Goal: Use online tool/utility: Utilize a website feature to perform a specific function

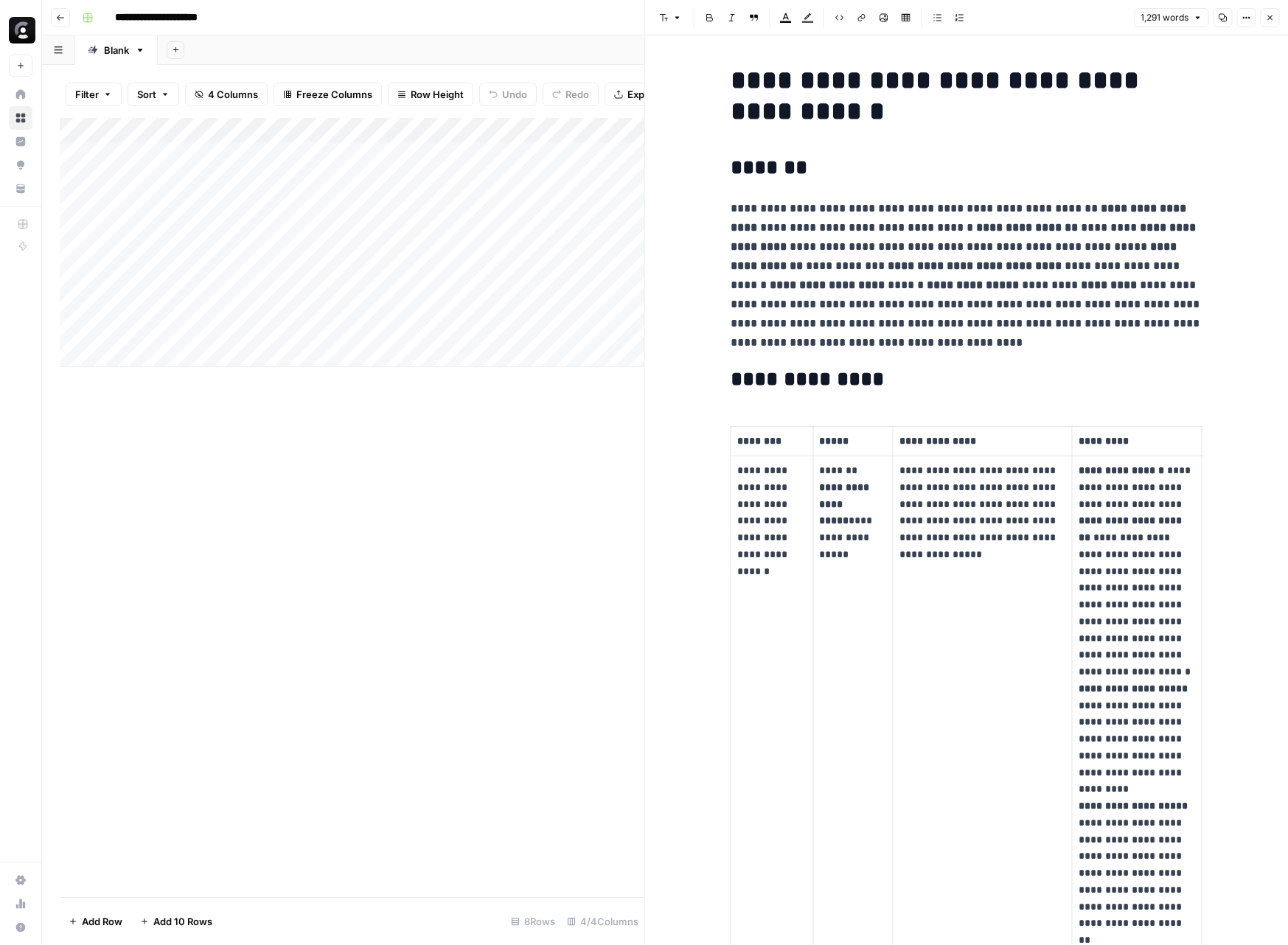
click at [1273, 17] on span "Close" at bounding box center [1273, 17] width 1 height 1
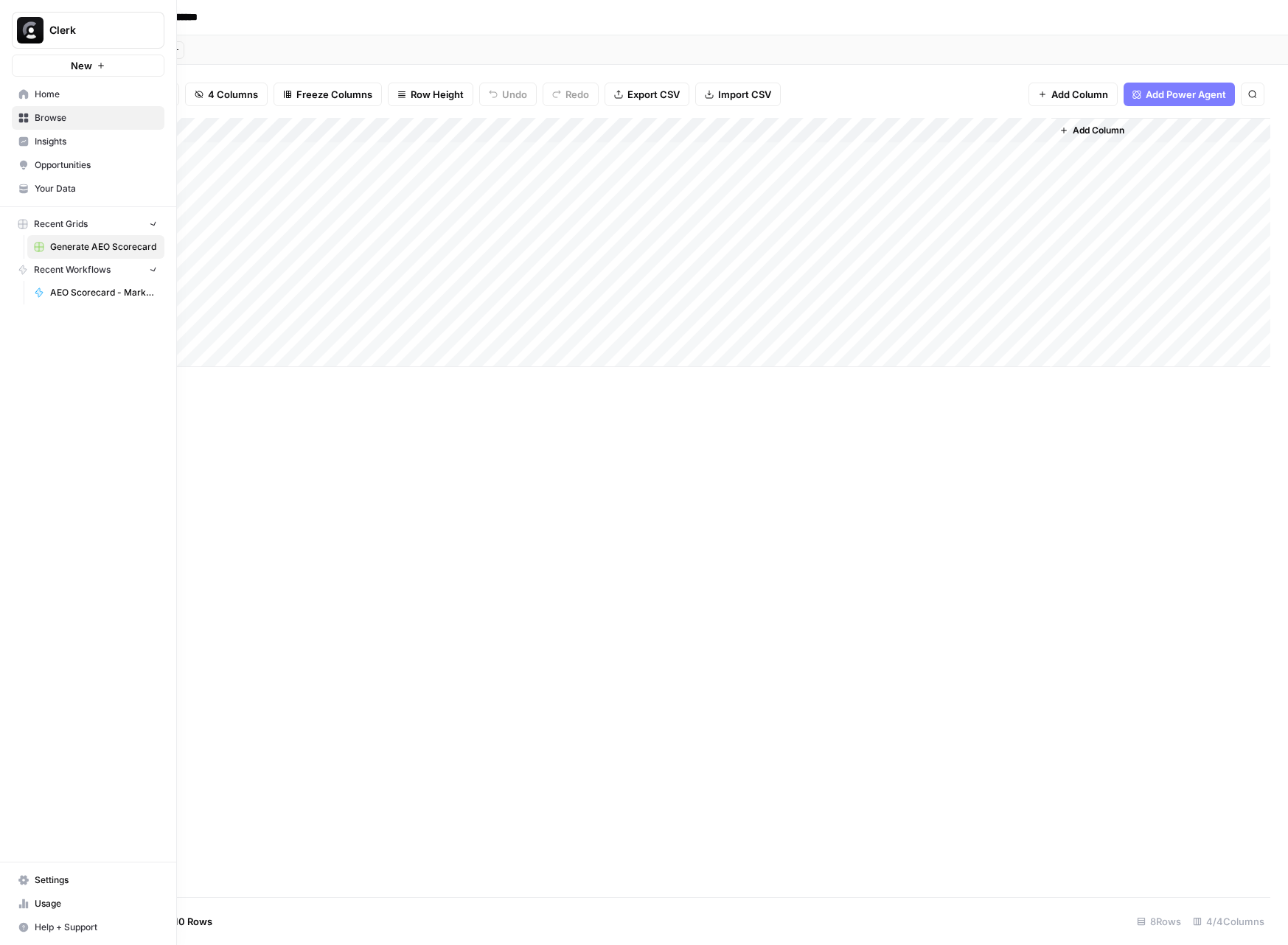
click at [24, 35] on img "Workspace: Clerk" at bounding box center [29, 29] width 27 height 27
click at [24, 34] on img "Workspace: Clerk" at bounding box center [29, 29] width 27 height 27
click at [71, 94] on span "Home" at bounding box center [96, 95] width 123 height 13
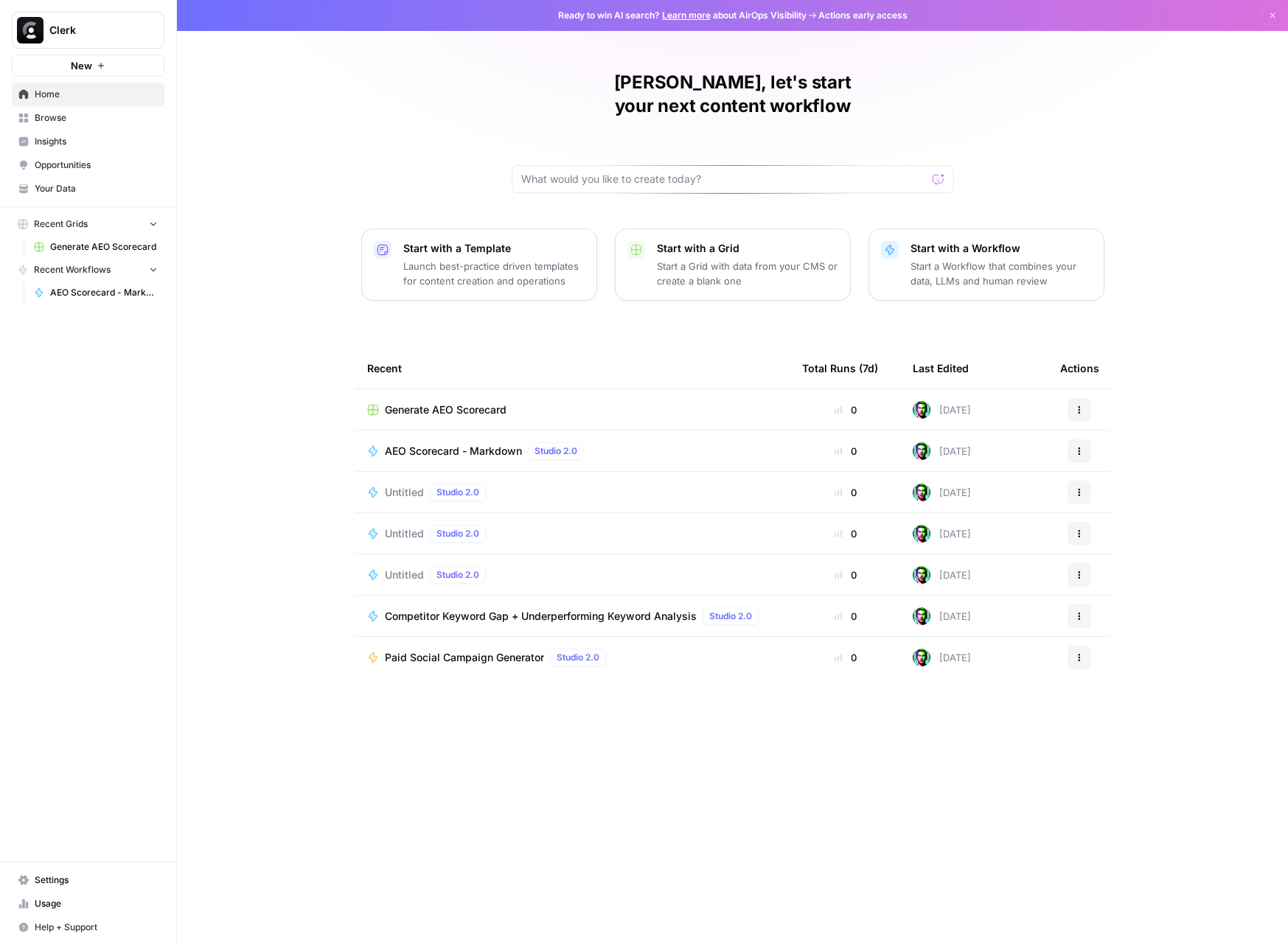
click at [442, 444] on span "AEO Scorecard - Markdown" at bounding box center [453, 451] width 137 height 15
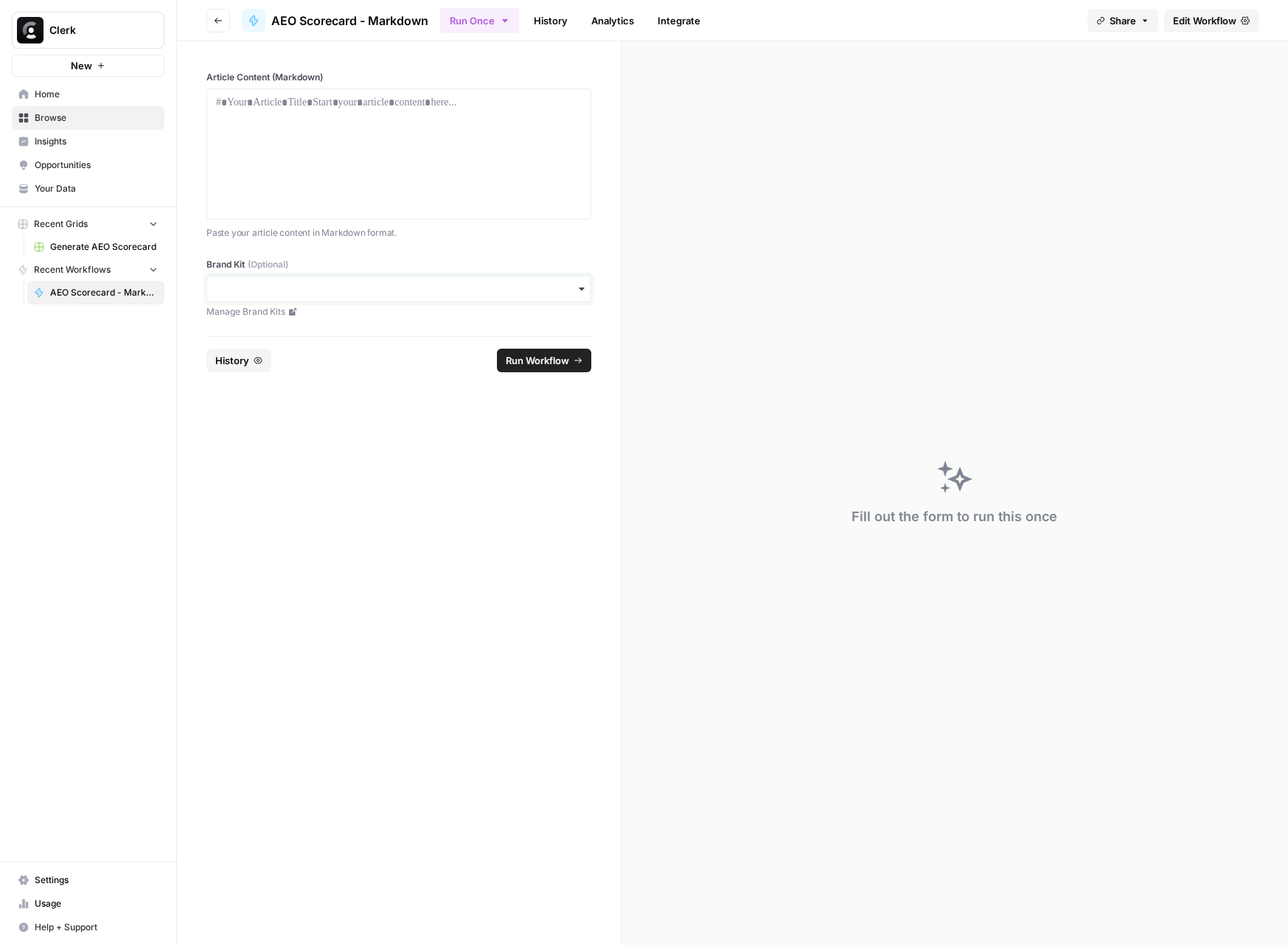
click at [554, 287] on input "Brand Kit (Optional)" at bounding box center [398, 289] width 365 height 15
click at [305, 336] on div "Clerk" at bounding box center [399, 329] width 384 height 28
click at [325, 128] on div at bounding box center [398, 154] width 365 height 118
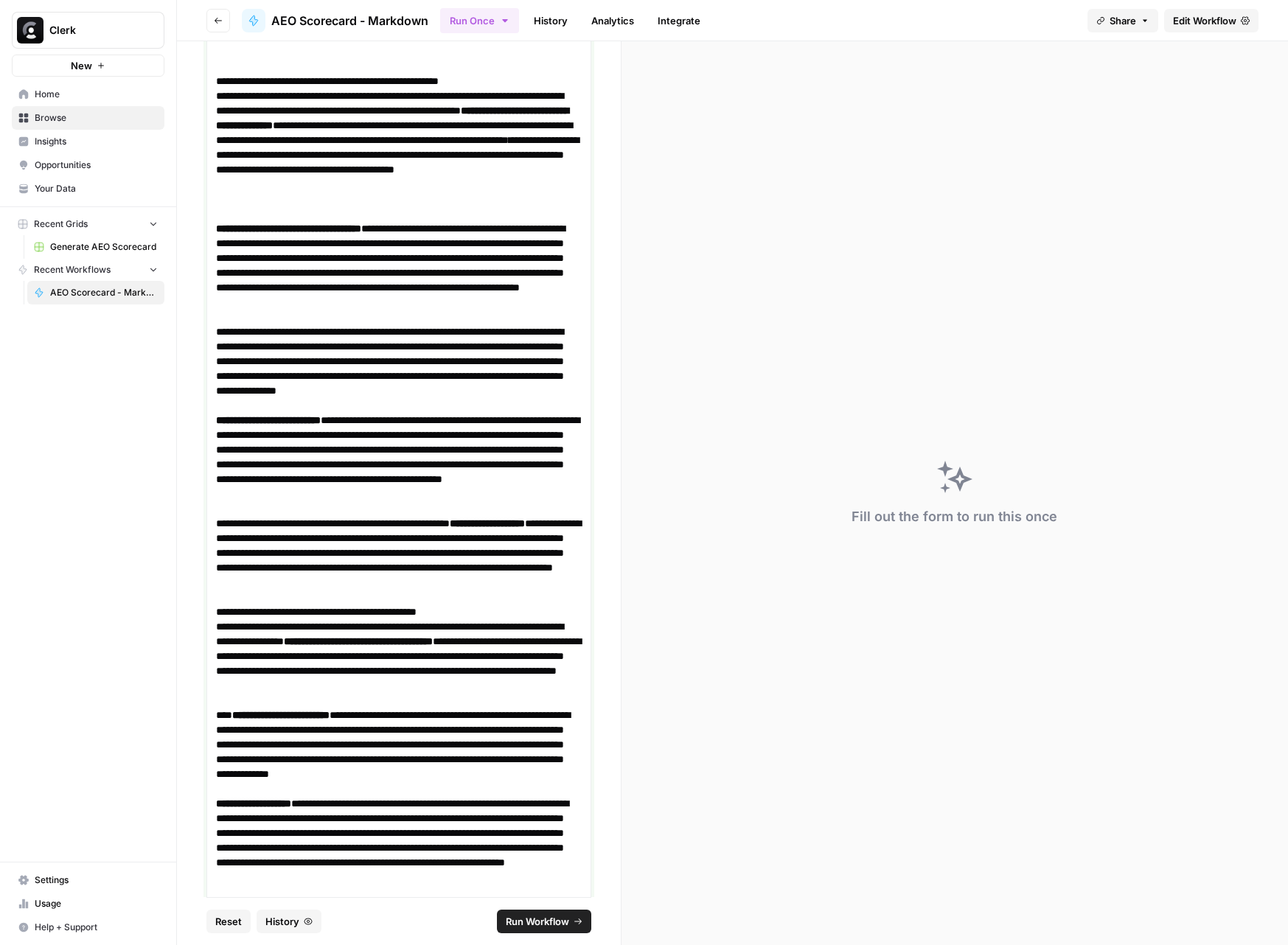
scroll to position [1664, 0]
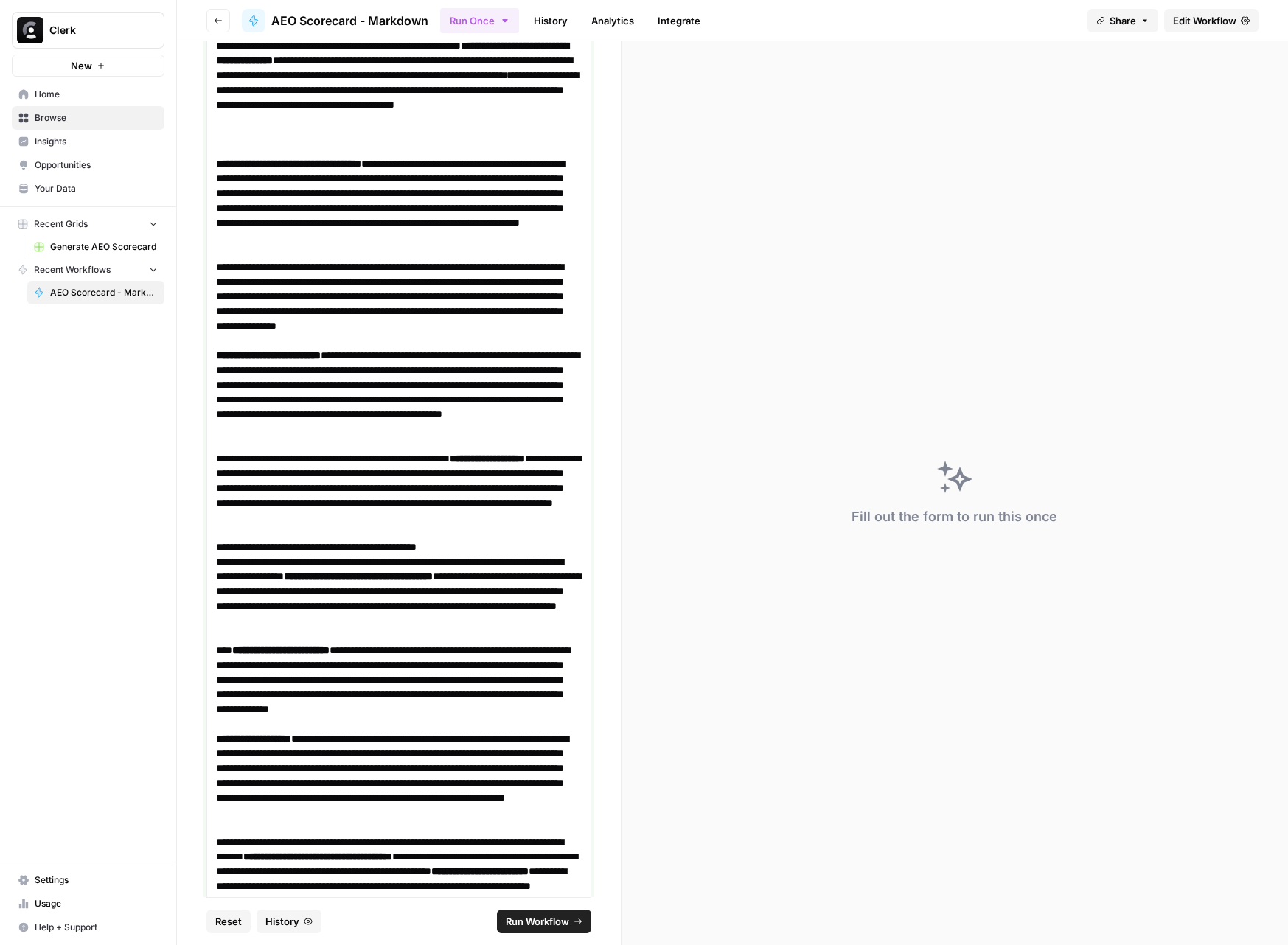
click at [318, 77] on p "**********" at bounding box center [398, 90] width 365 height 133
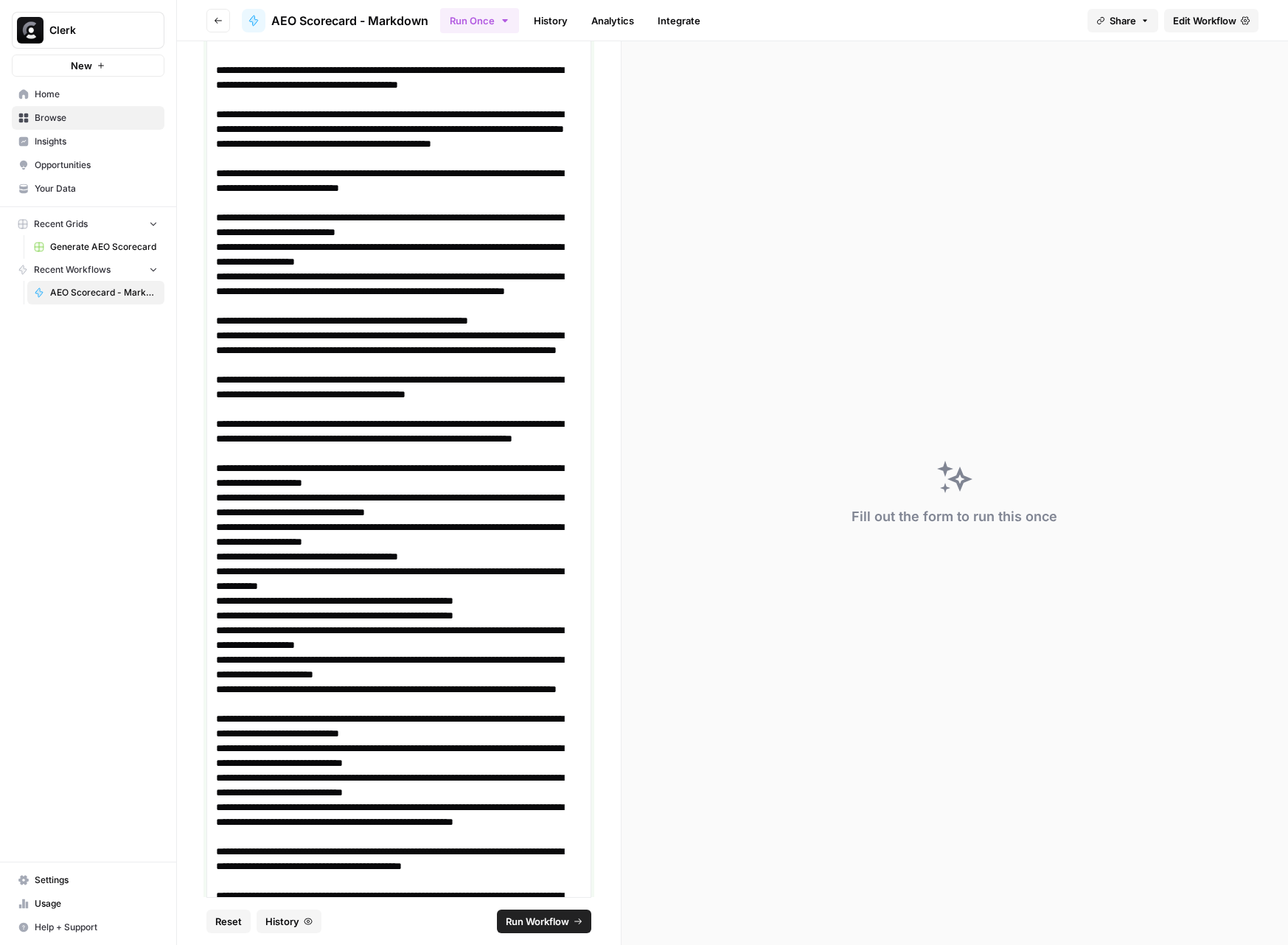
scroll to position [8435, 0]
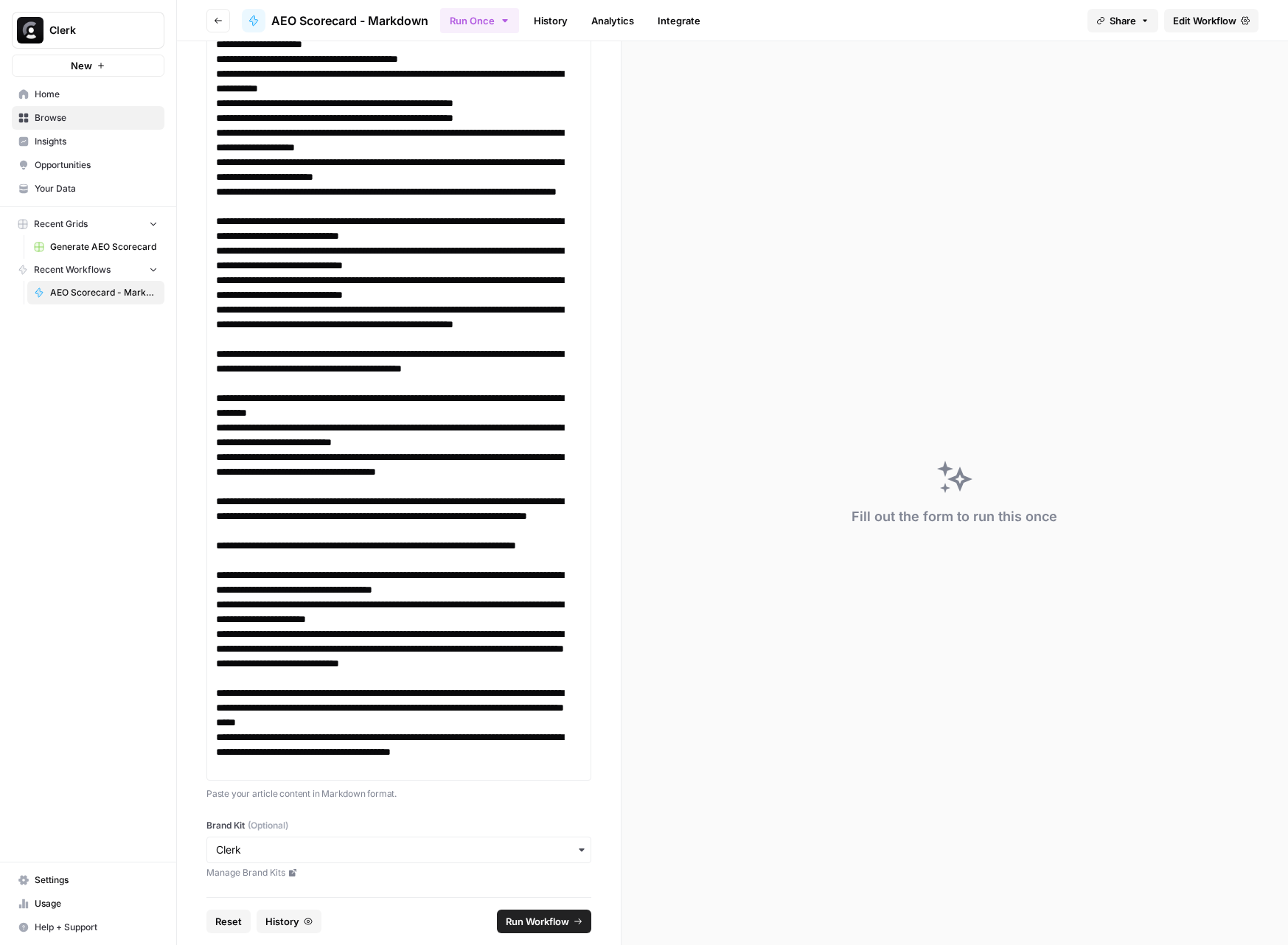
click at [538, 920] on span "Run Workflow" at bounding box center [537, 922] width 63 height 15
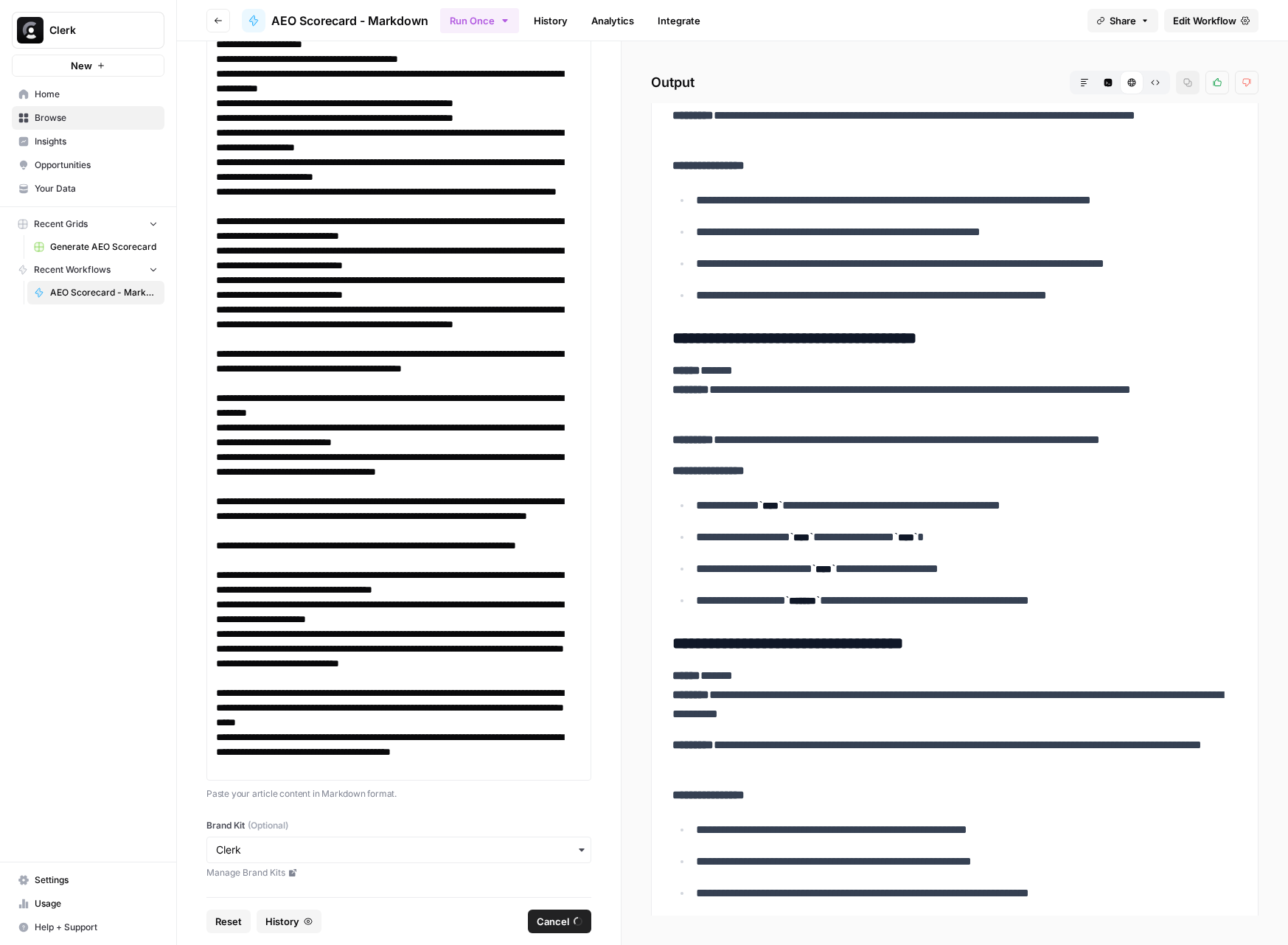
scroll to position [4603, 0]
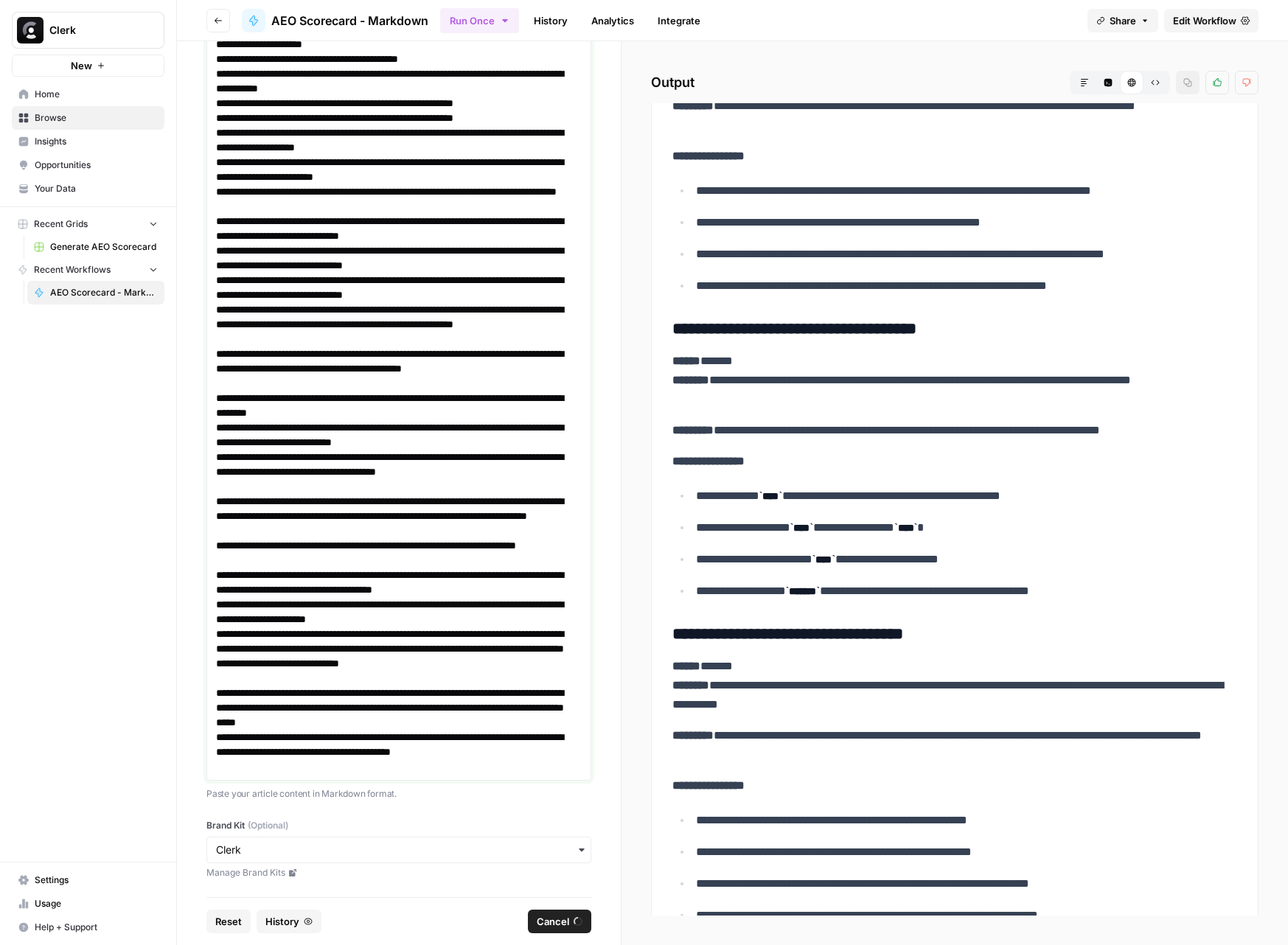
drag, startPoint x: 286, startPoint y: 769, endPoint x: 271, endPoint y: 769, distance: 15.0
click at [277, 768] on p "**********" at bounding box center [398, 752] width 365 height 44
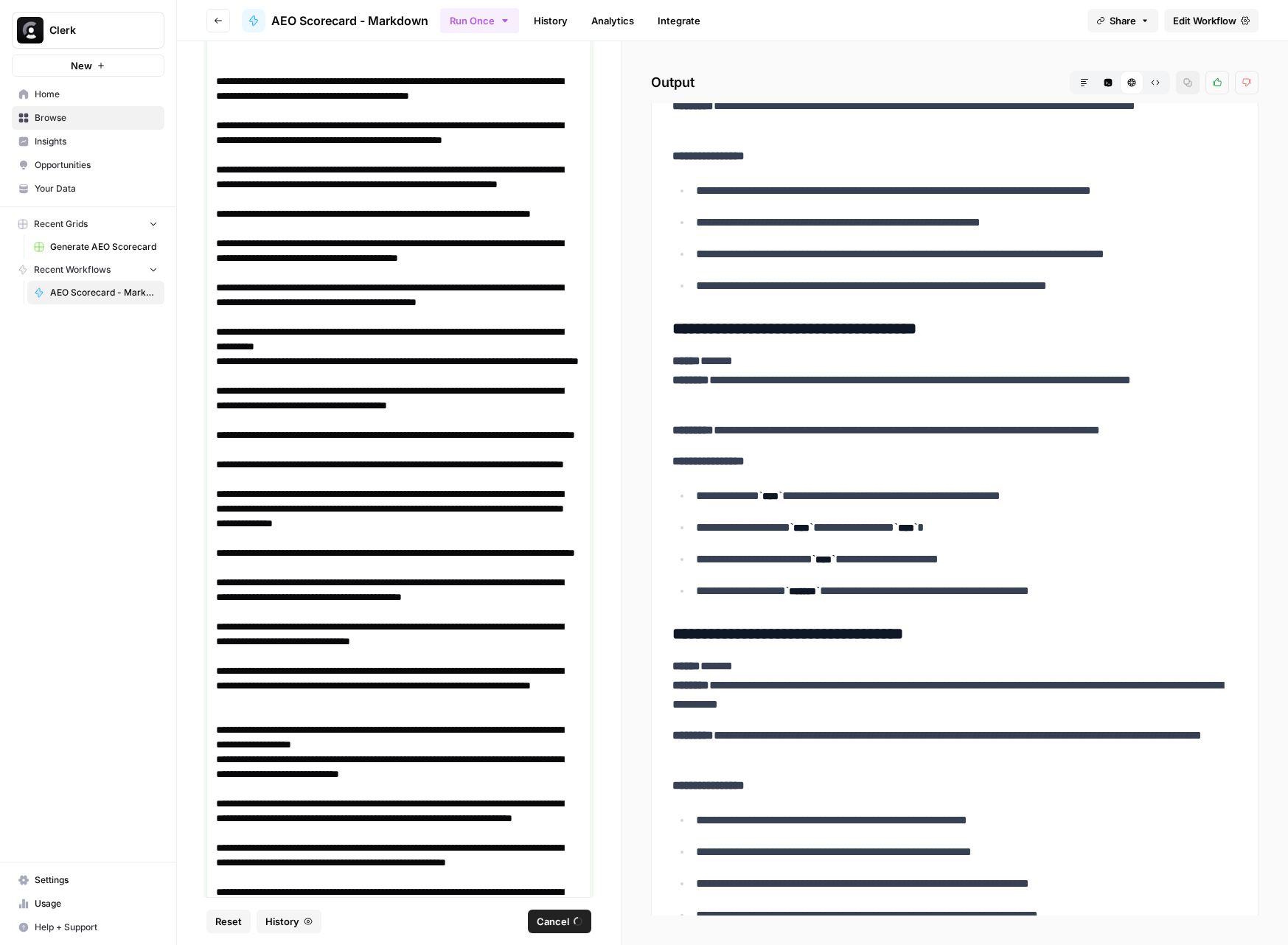
scroll to position [6438, 0]
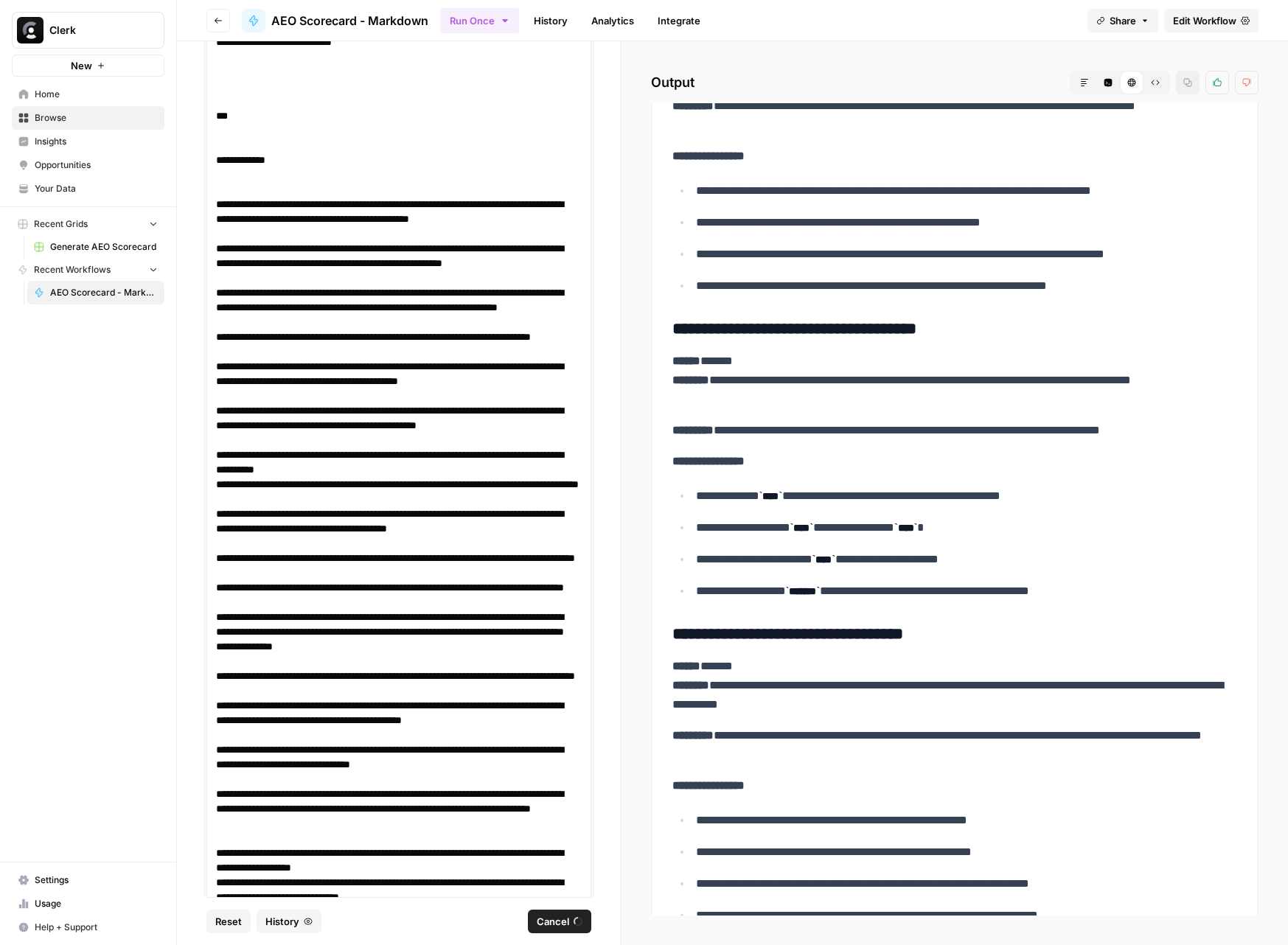
drag, startPoint x: 269, startPoint y: 767, endPoint x: 195, endPoint y: 106, distance: 665.1
click at [195, 106] on div "**********" at bounding box center [398, 469] width 443 height 856
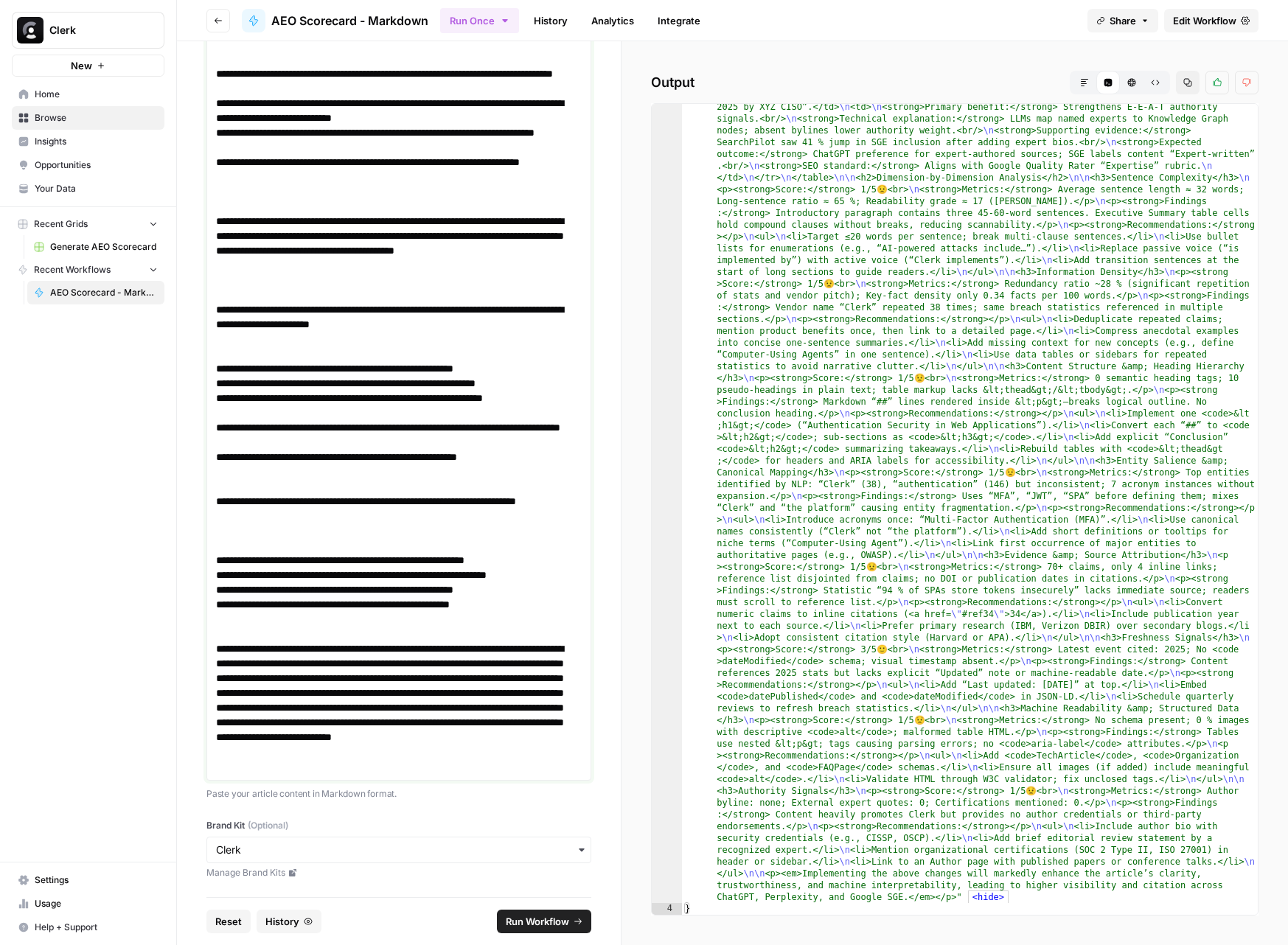
scroll to position [805, 0]
click at [1081, 78] on icon "button" at bounding box center [1084, 83] width 9 height 9
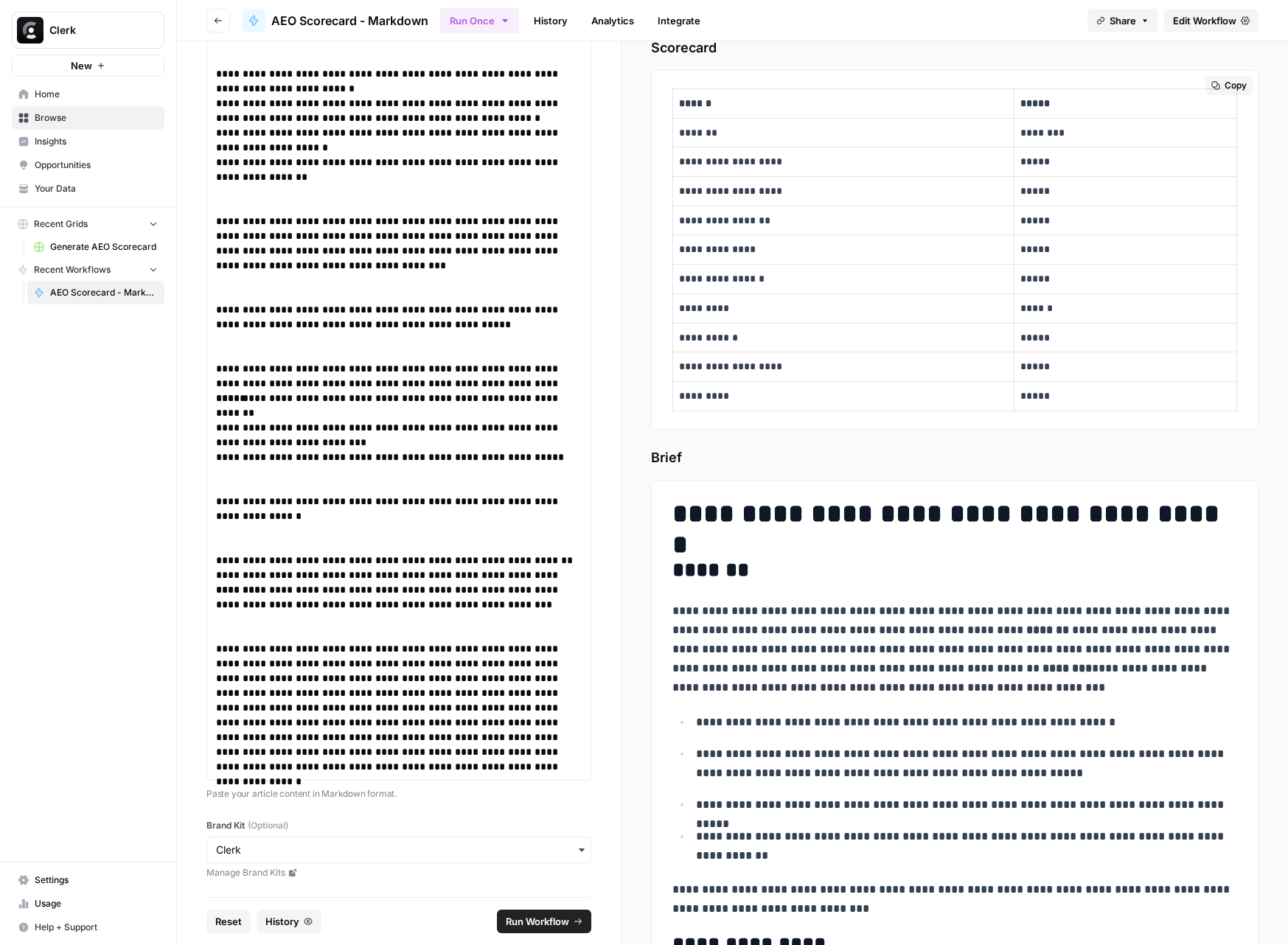
scroll to position [0, 0]
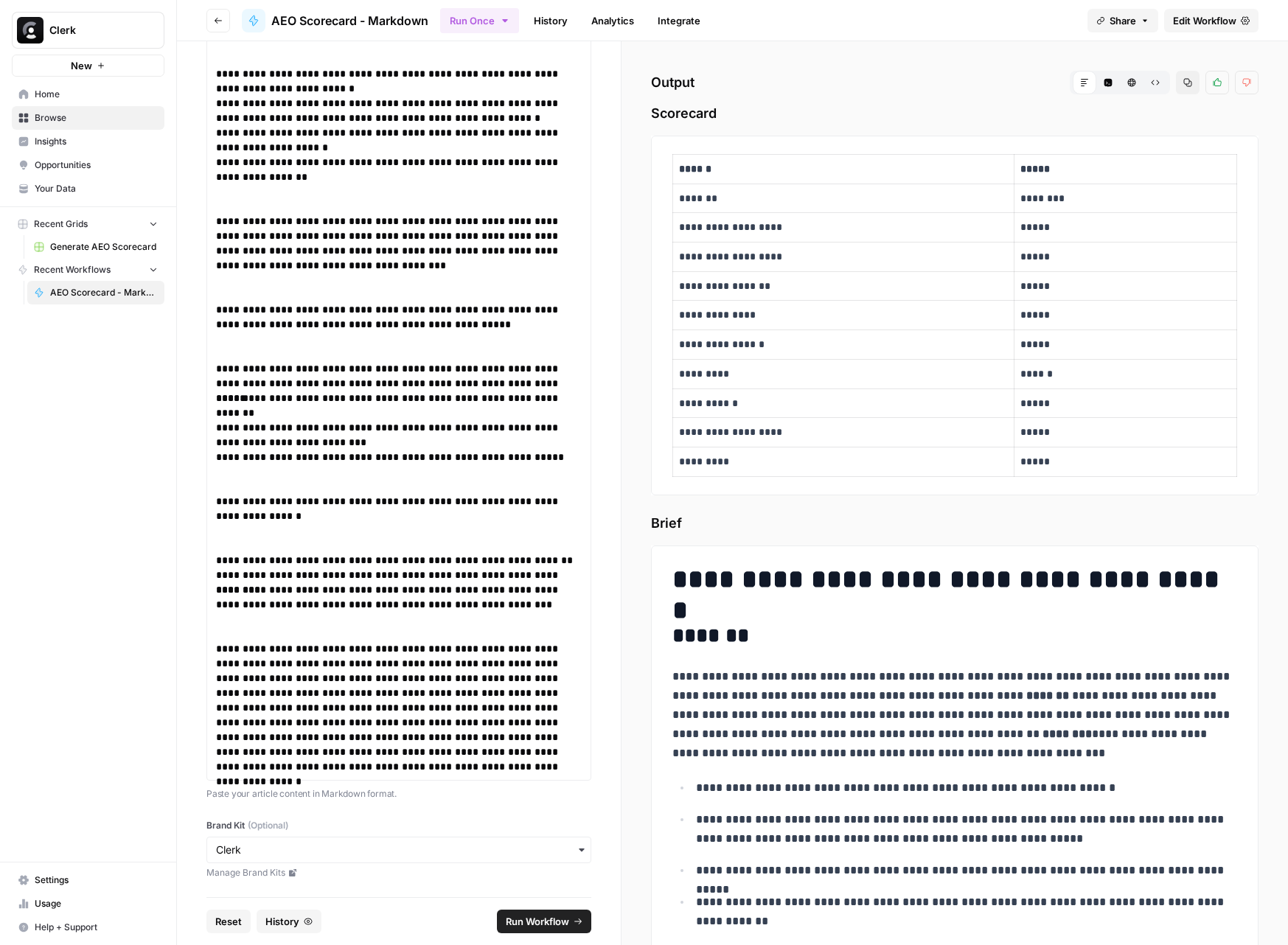
click at [537, 922] on span "Run Workflow" at bounding box center [537, 922] width 63 height 15
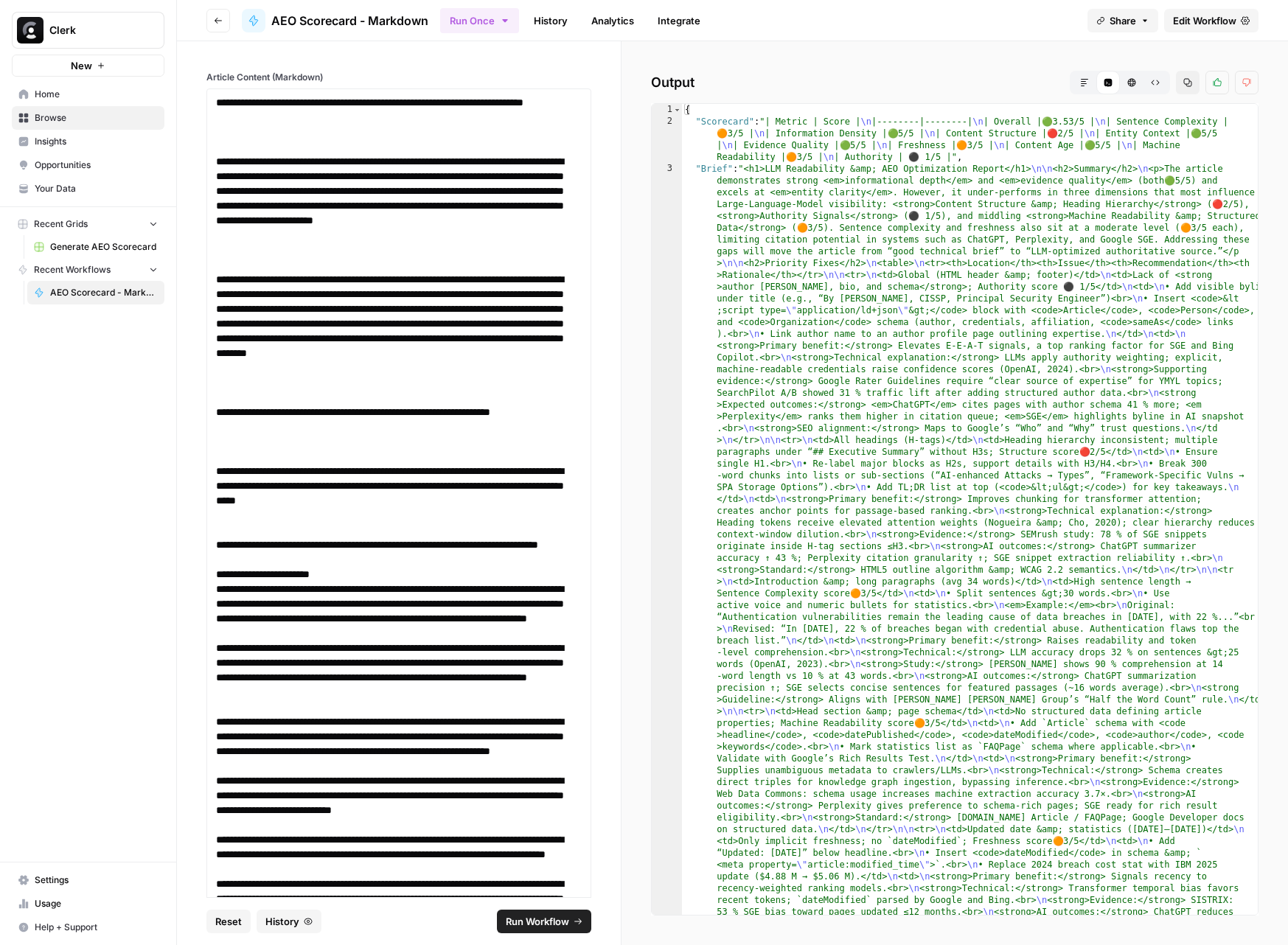
click at [1085, 83] on icon "button" at bounding box center [1084, 83] width 9 height 9
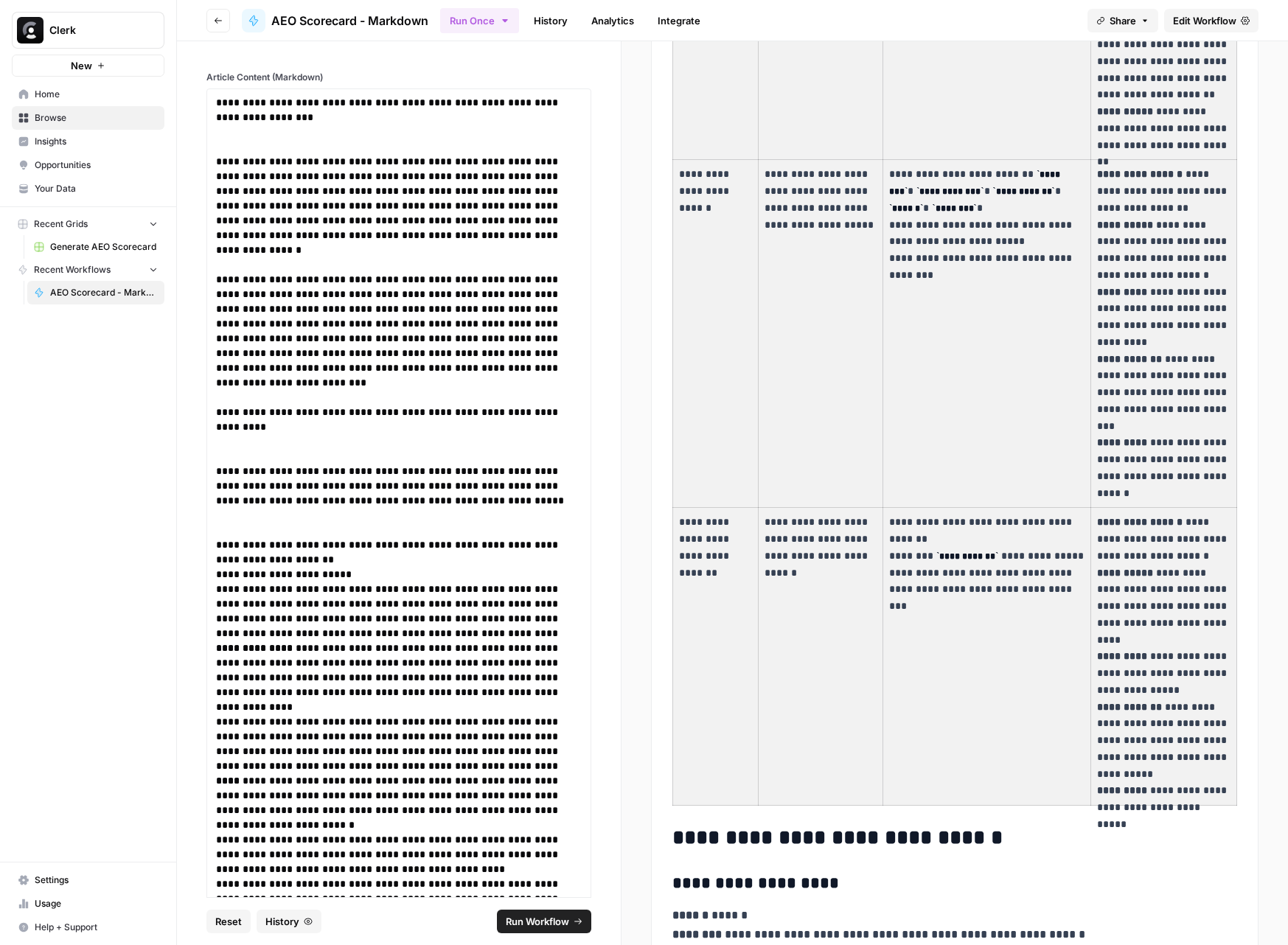
scroll to position [2031, 0]
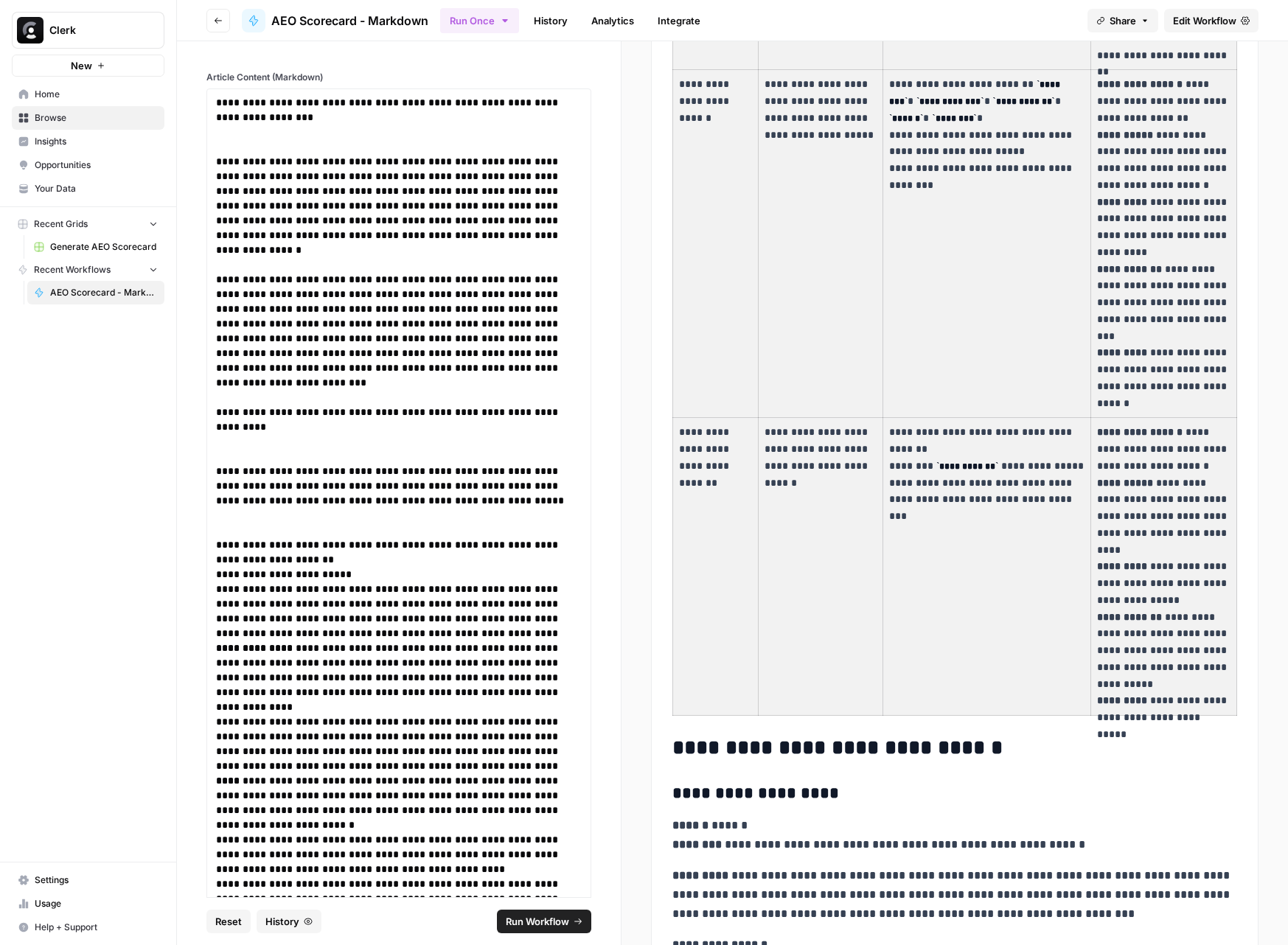
drag, startPoint x: 678, startPoint y: 166, endPoint x: 1214, endPoint y: 704, distance: 759.4
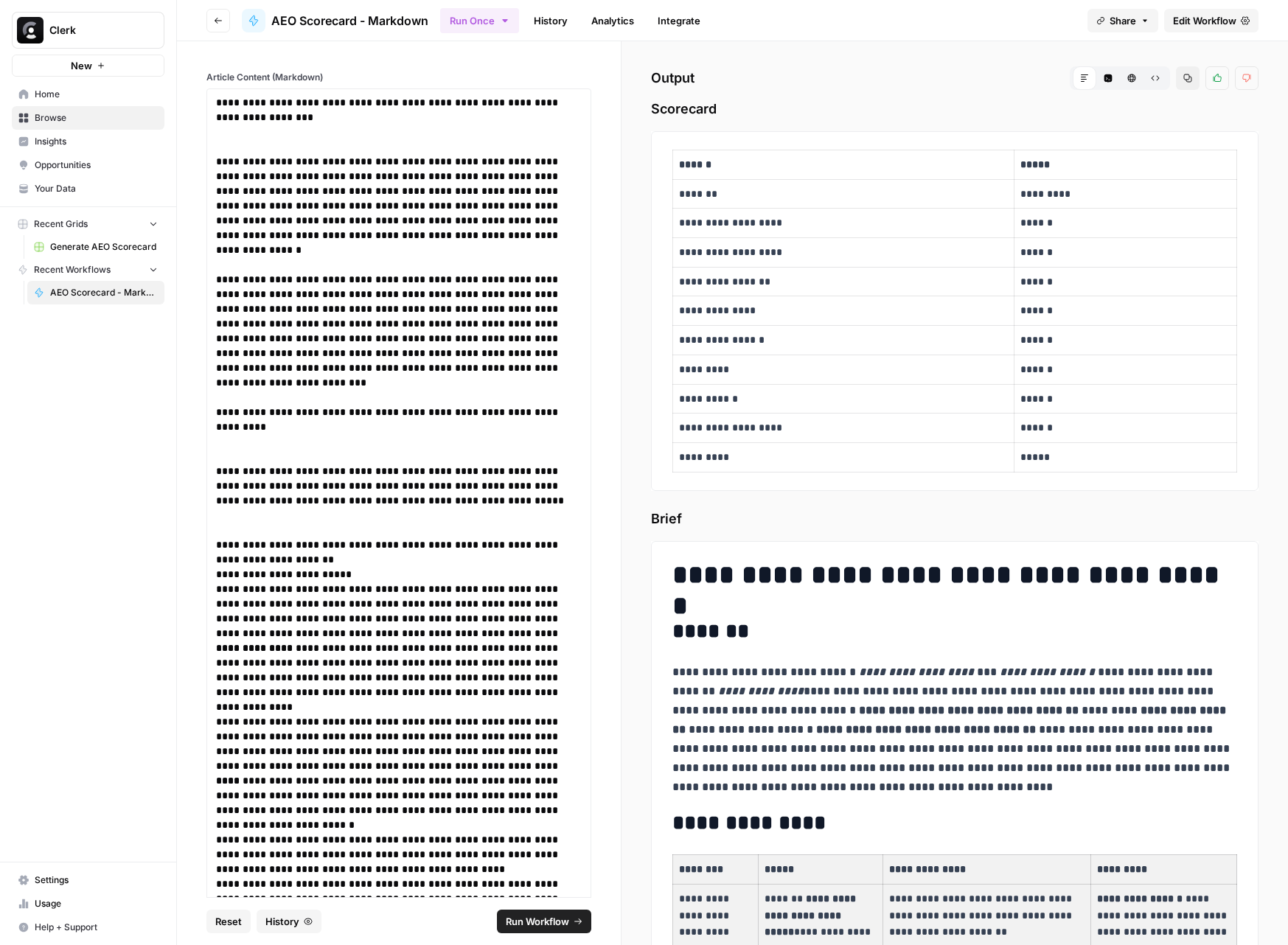
scroll to position [0, 0]
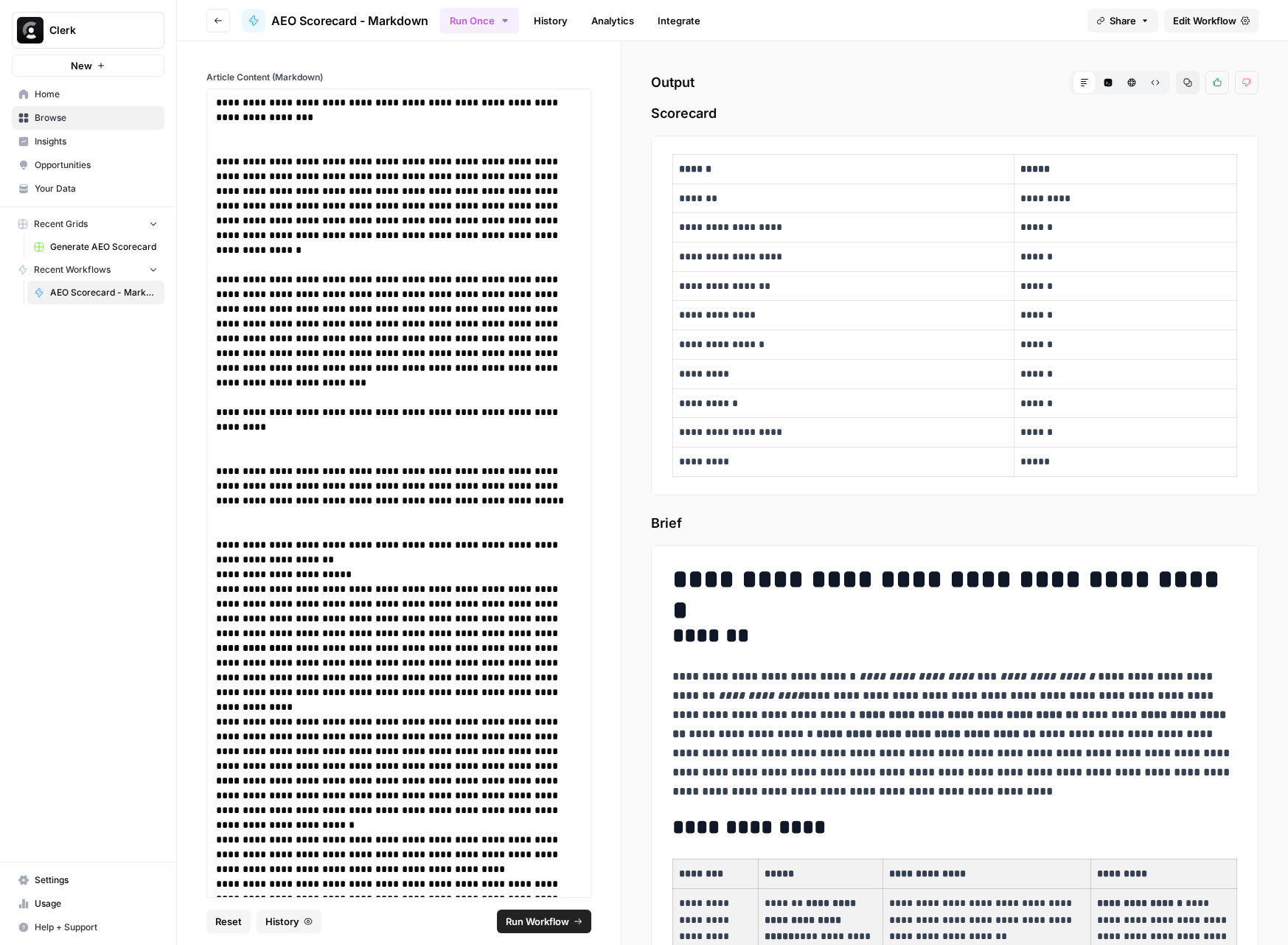
click at [1107, 84] on icon "button" at bounding box center [1108, 83] width 8 height 8
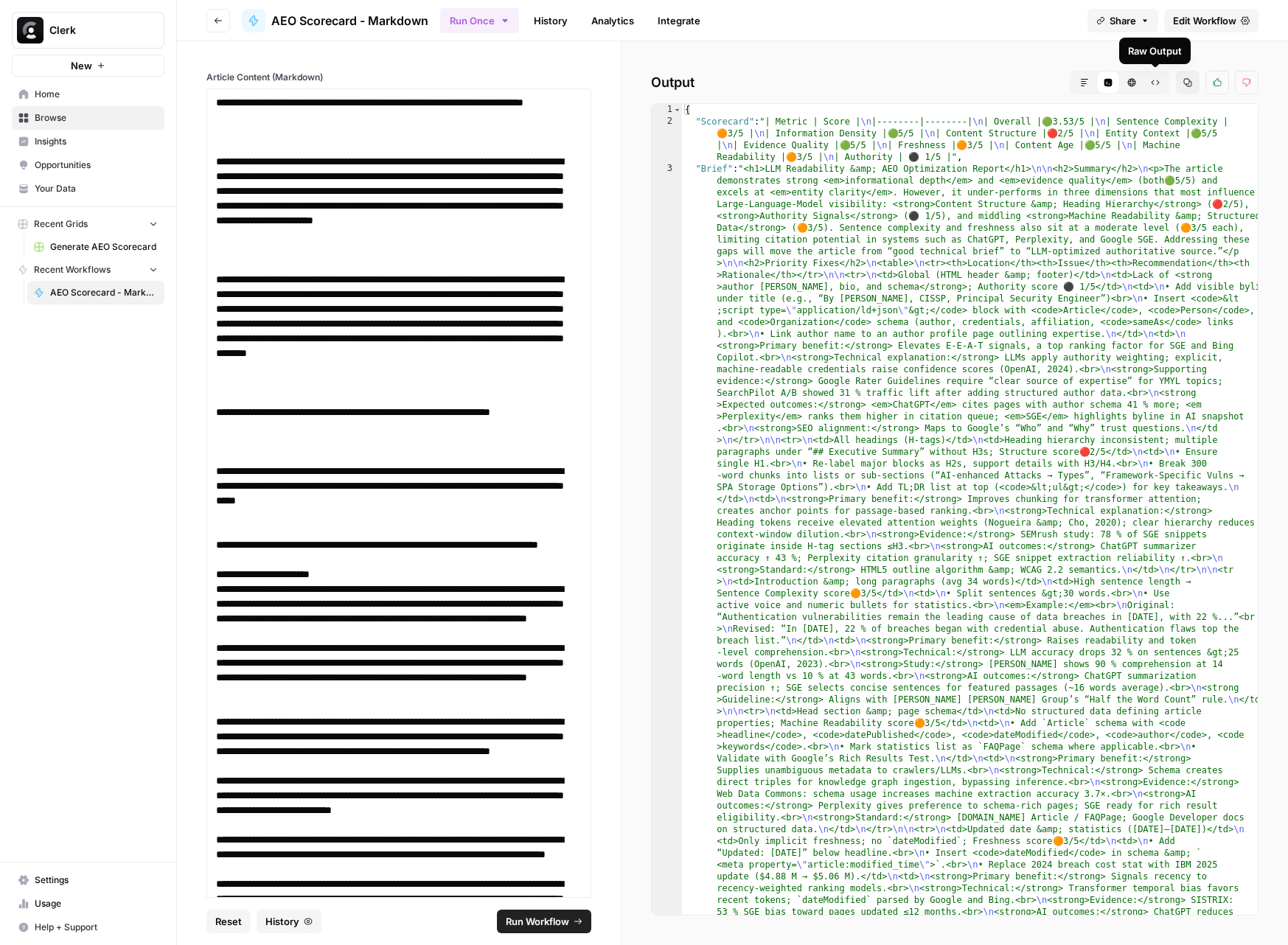
click at [1152, 83] on icon "button" at bounding box center [1155, 83] width 9 height 9
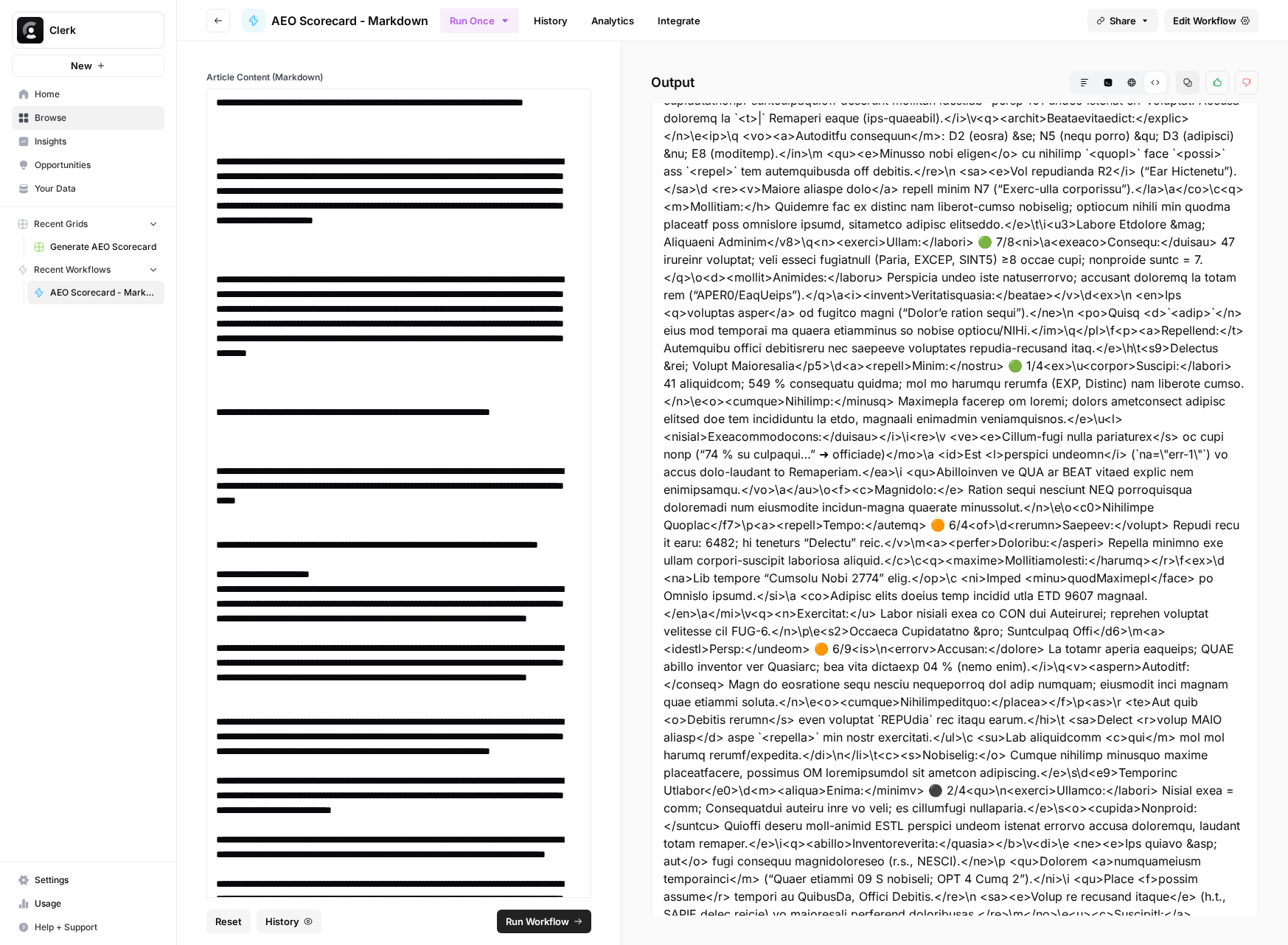
scroll to position [1850, 0]
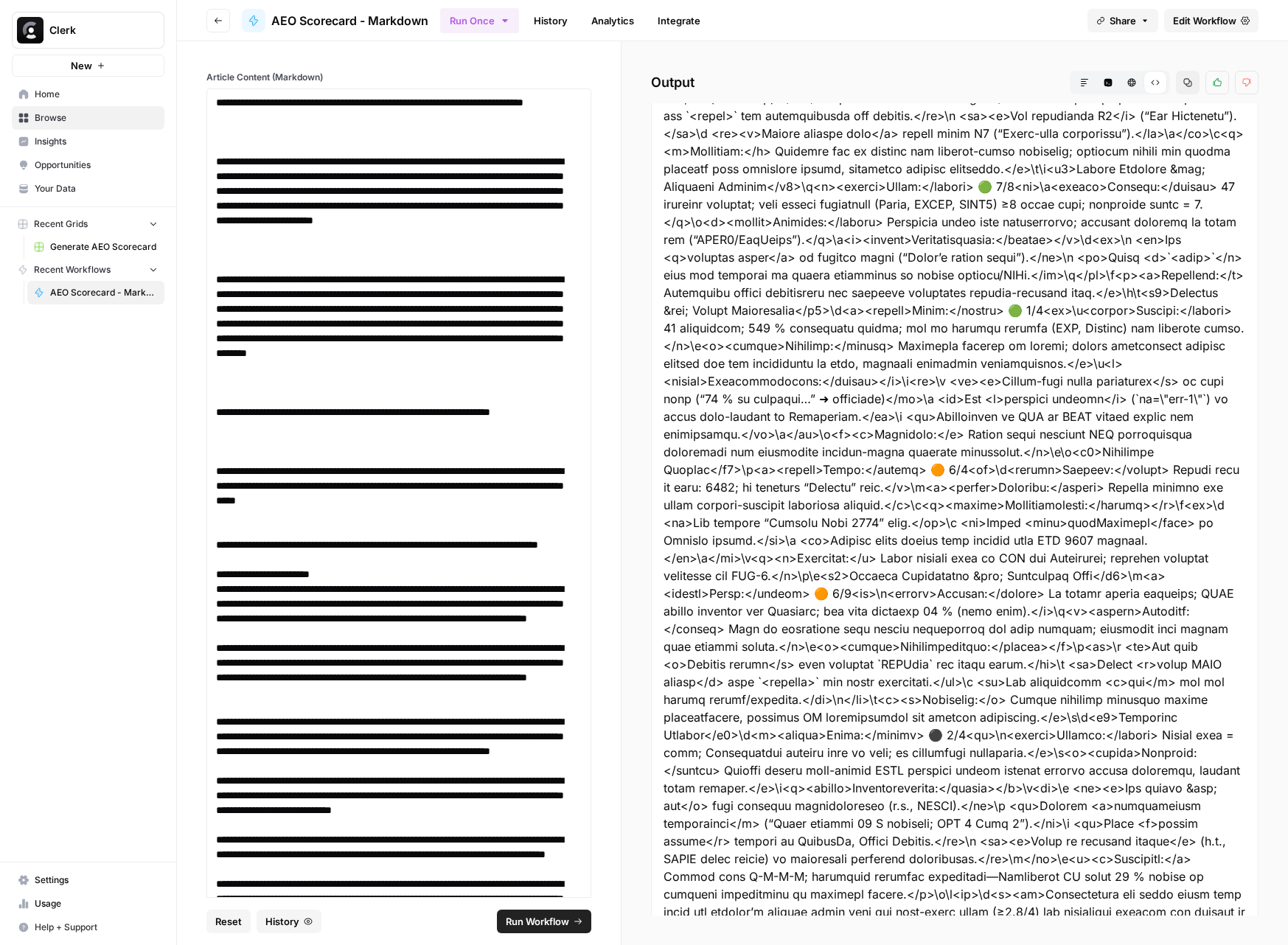
drag, startPoint x: 667, startPoint y: 211, endPoint x: 1045, endPoint y: 875, distance: 764.1
copy div ""<l7>IPS Dolorsitame &con; ADI Elitseddoeiu Tempor</i6>\u\l<e2>Dolorem</a0>\e<a…"
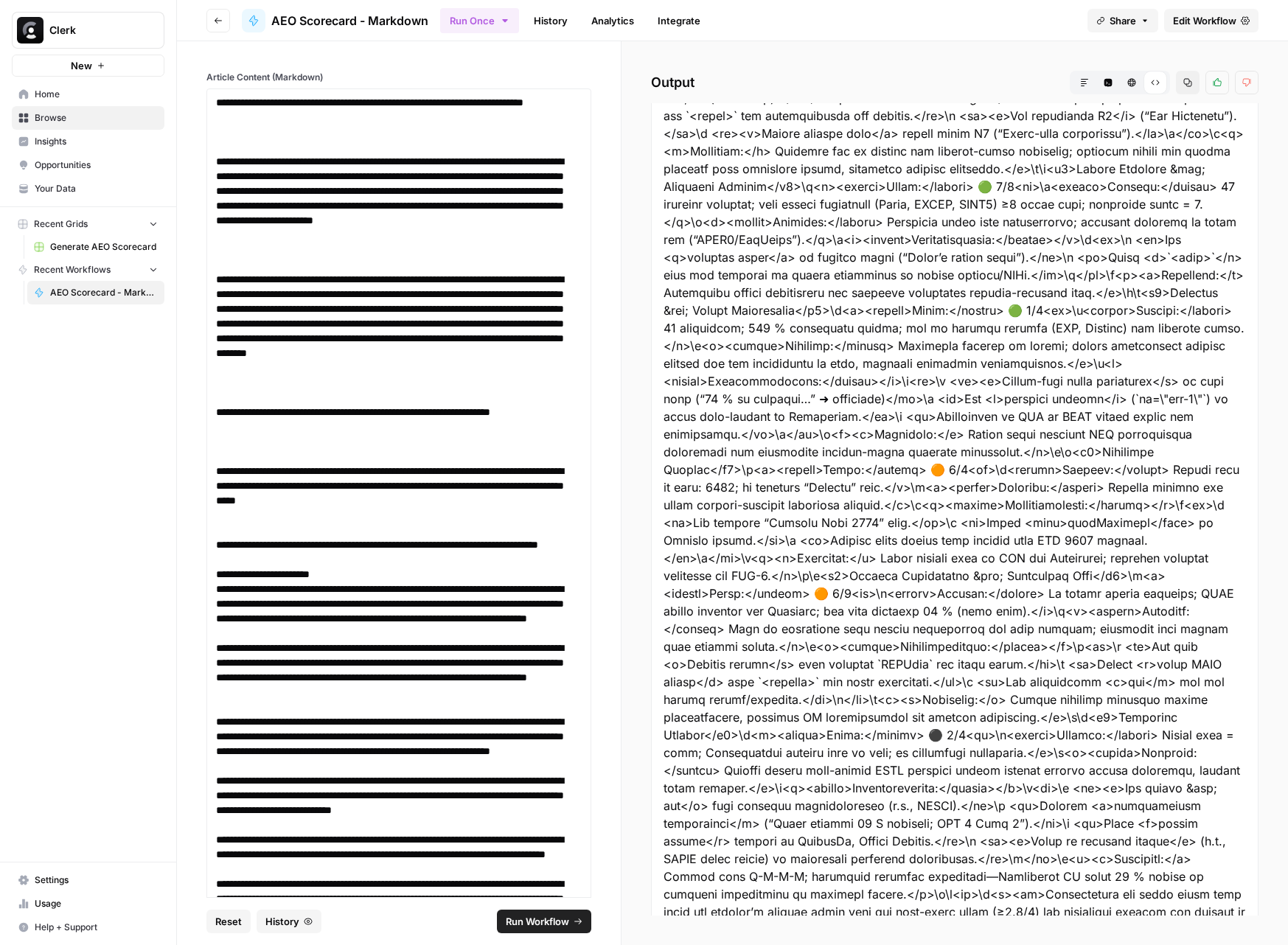
copy div ""<l7>IPS Dolorsitame &con; ADI Elitseddoeiu Tempor</i6>\u\l<e2>Dolorem</a0>\e<a…"
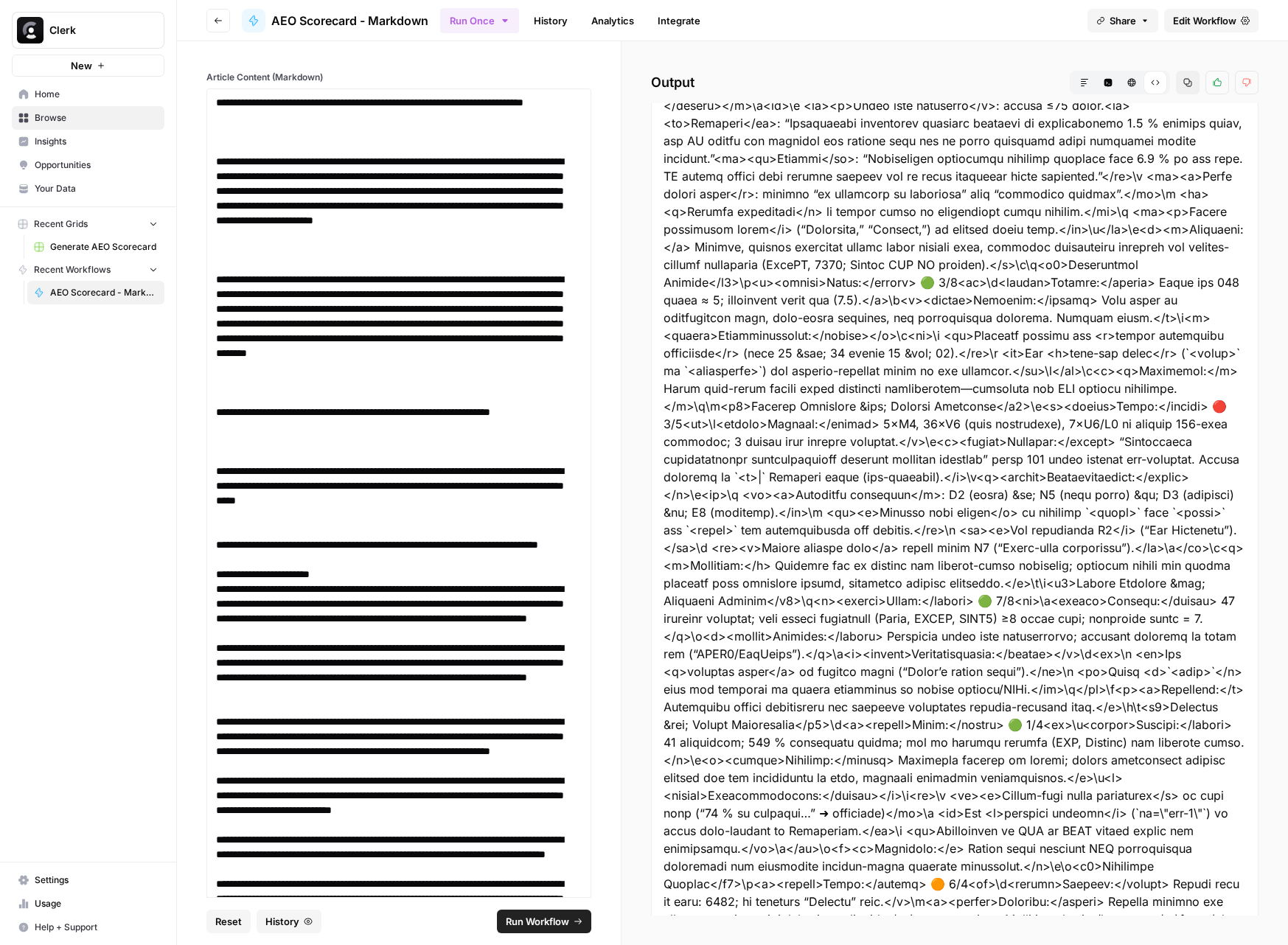
scroll to position [1405, 0]
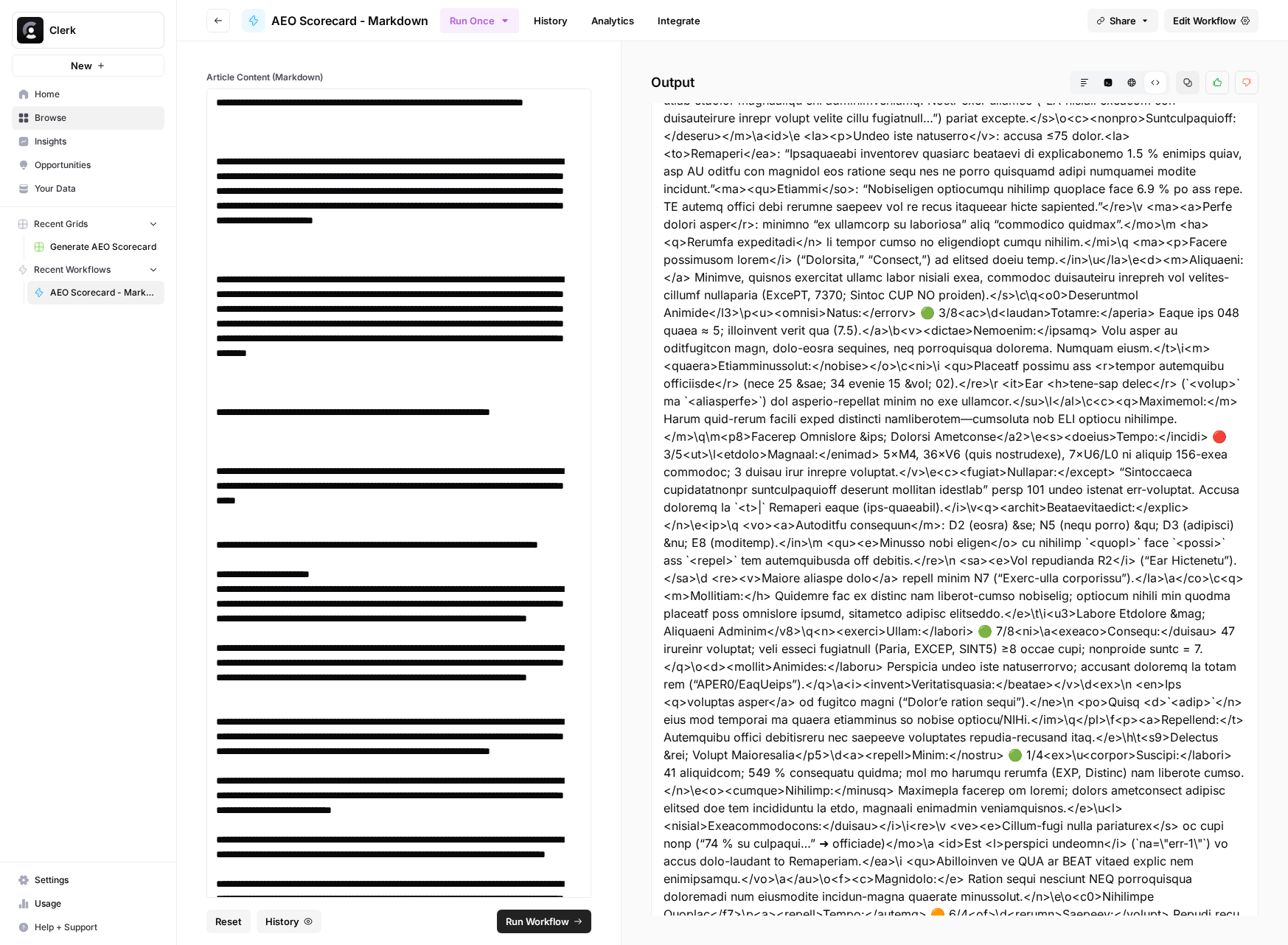
click at [1087, 82] on icon "button" at bounding box center [1084, 83] width 9 height 9
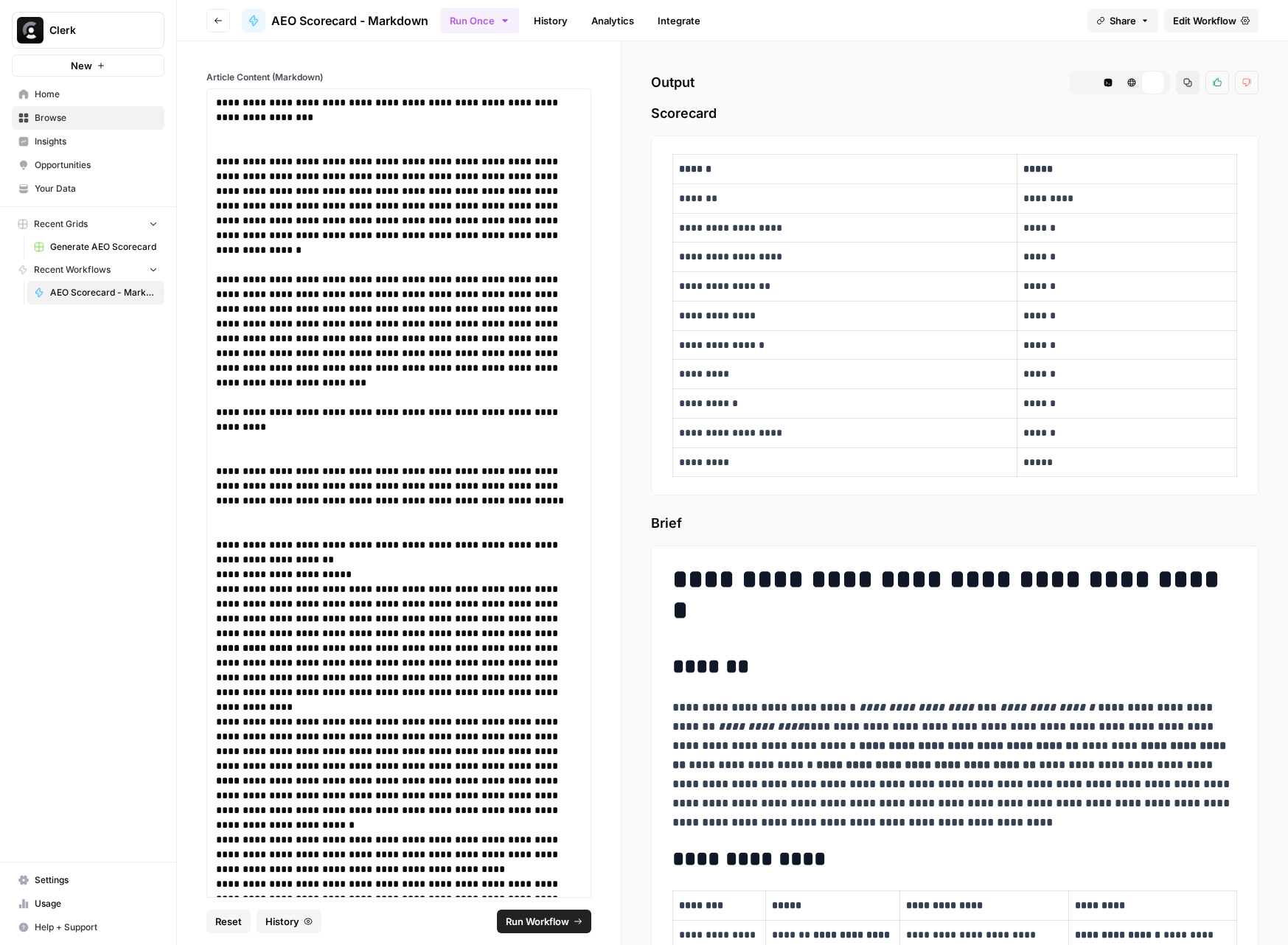
click at [1087, 82] on icon at bounding box center [1084, 83] width 9 height 9
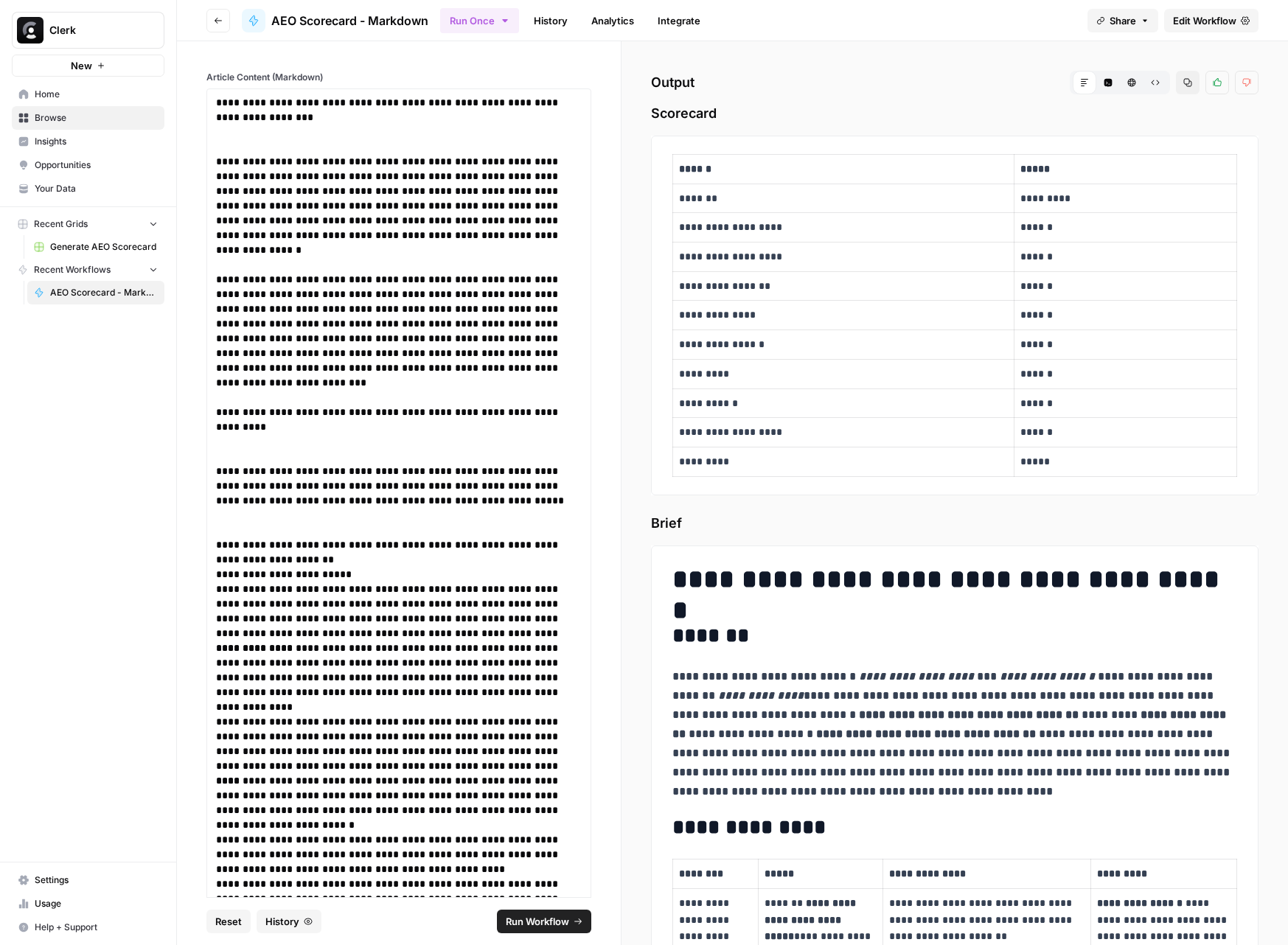
click at [1188, 81] on icon "button" at bounding box center [1188, 83] width 9 height 9
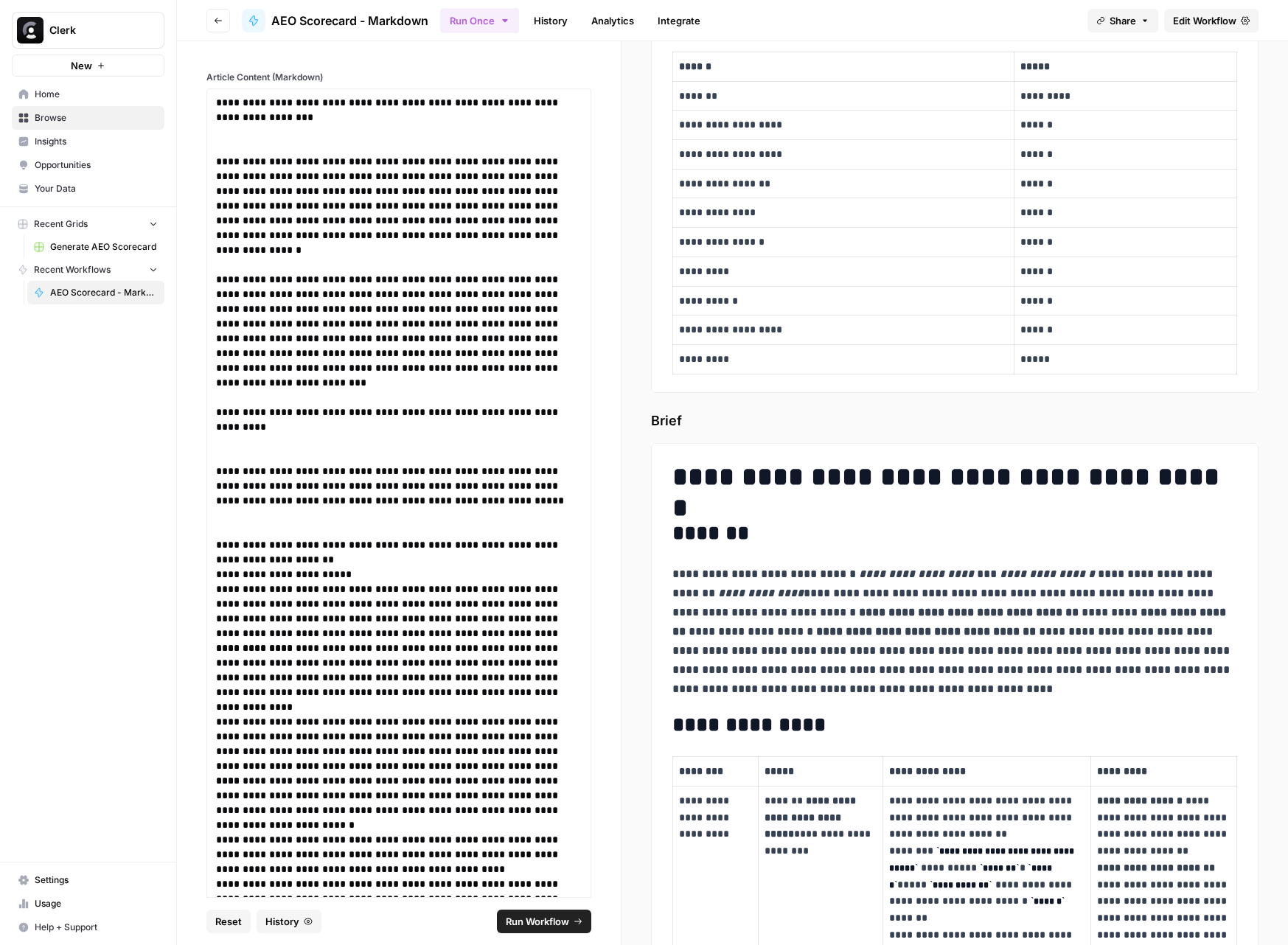
scroll to position [141, 0]
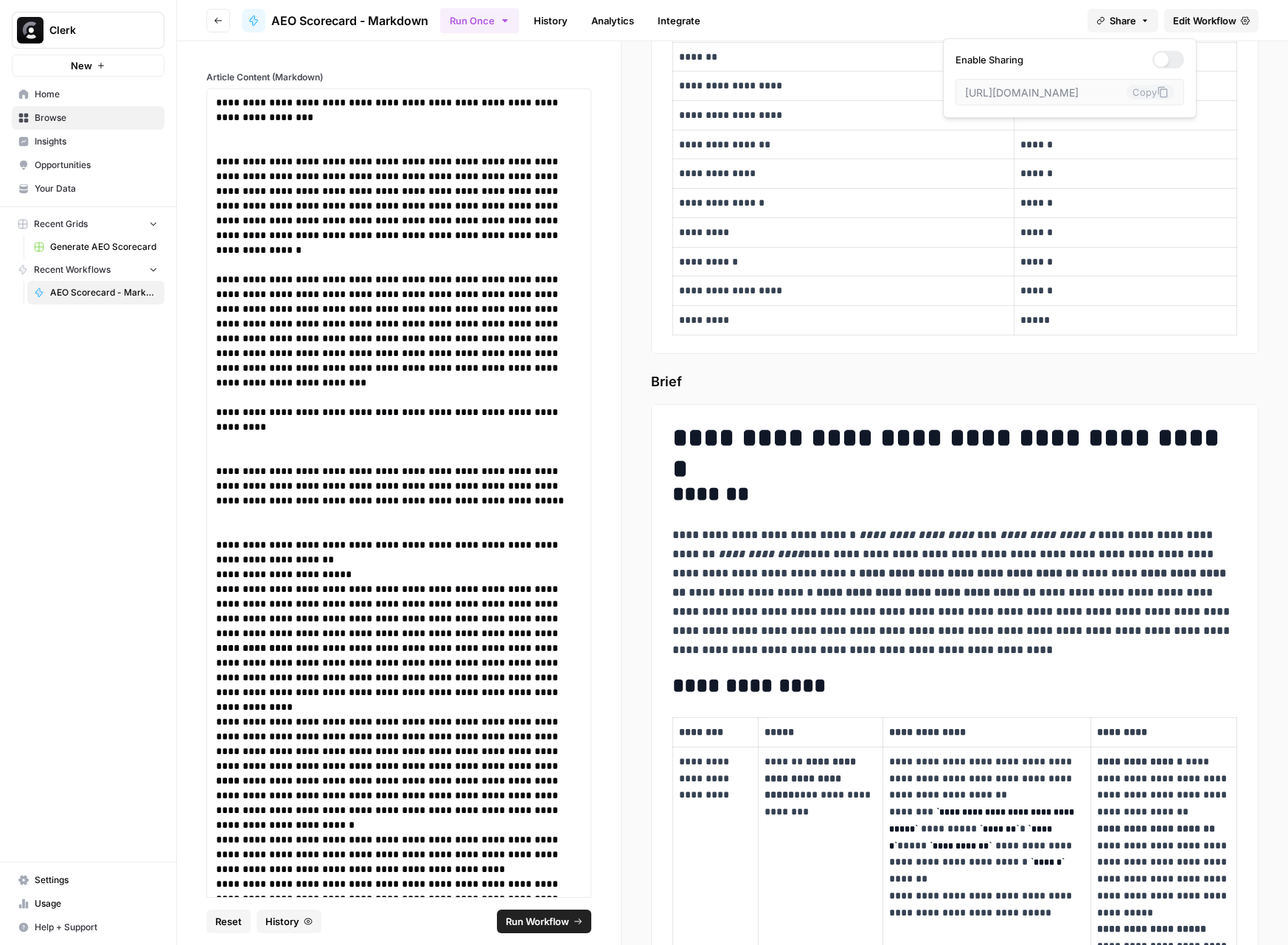
click at [1139, 26] on button "Share" at bounding box center [1122, 21] width 71 height 24
click at [1239, 60] on div "**********" at bounding box center [955, 174] width 582 height 335
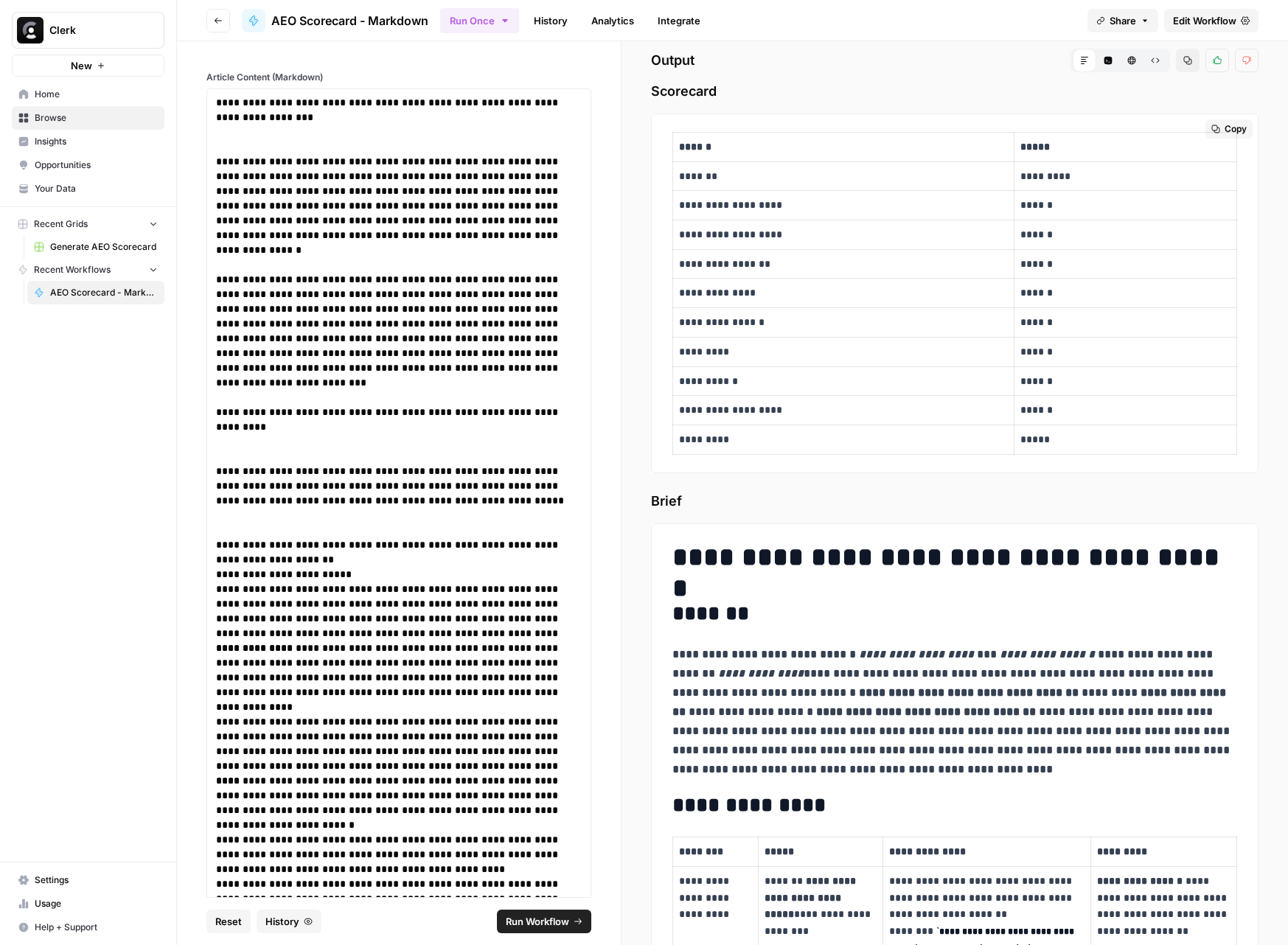
scroll to position [0, 0]
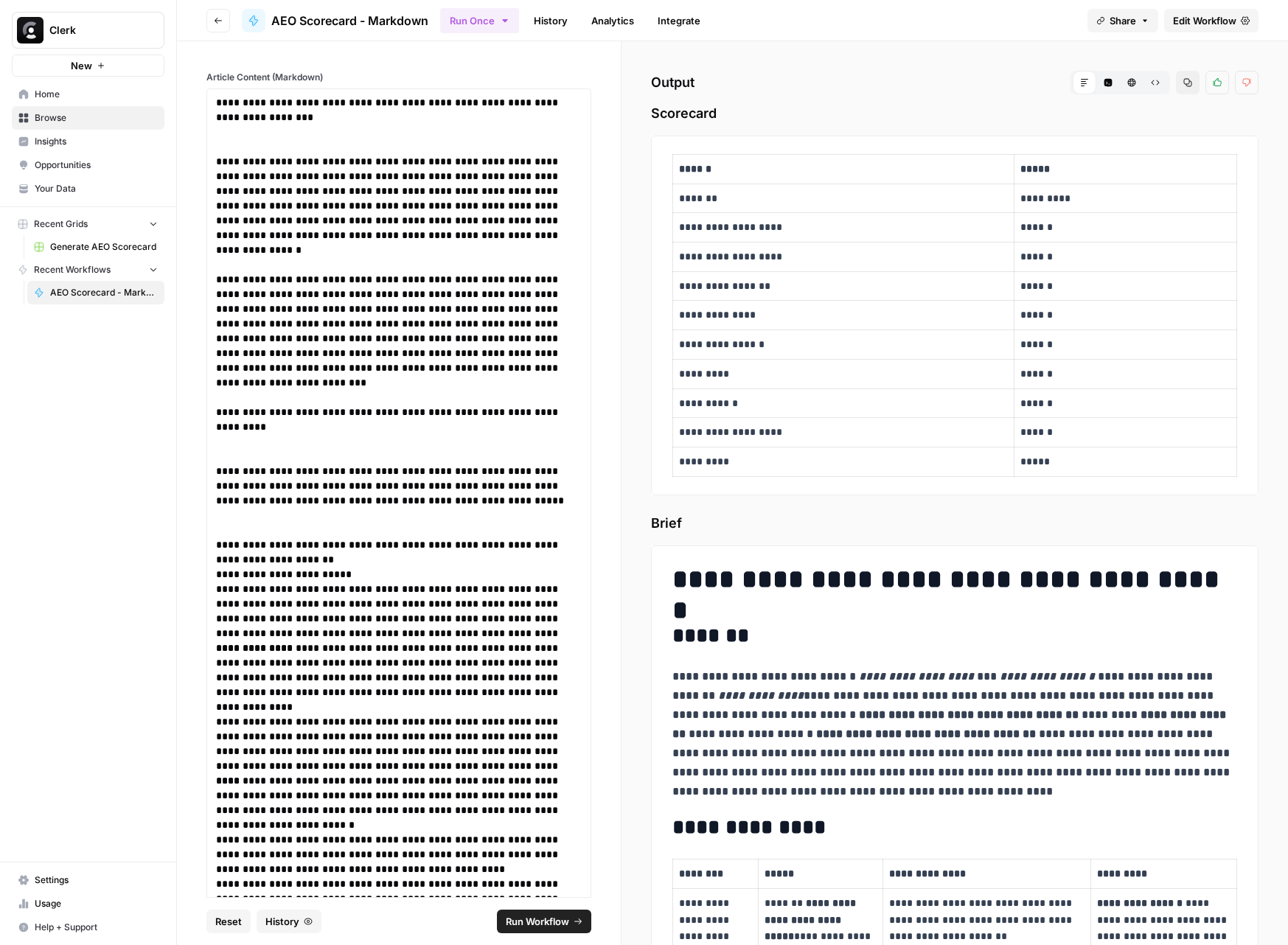
drag, startPoint x: 1167, startPoint y: 114, endPoint x: 1147, endPoint y: 107, distance: 21.2
click at [1147, 107] on span "Scorecard" at bounding box center [955, 113] width 608 height 20
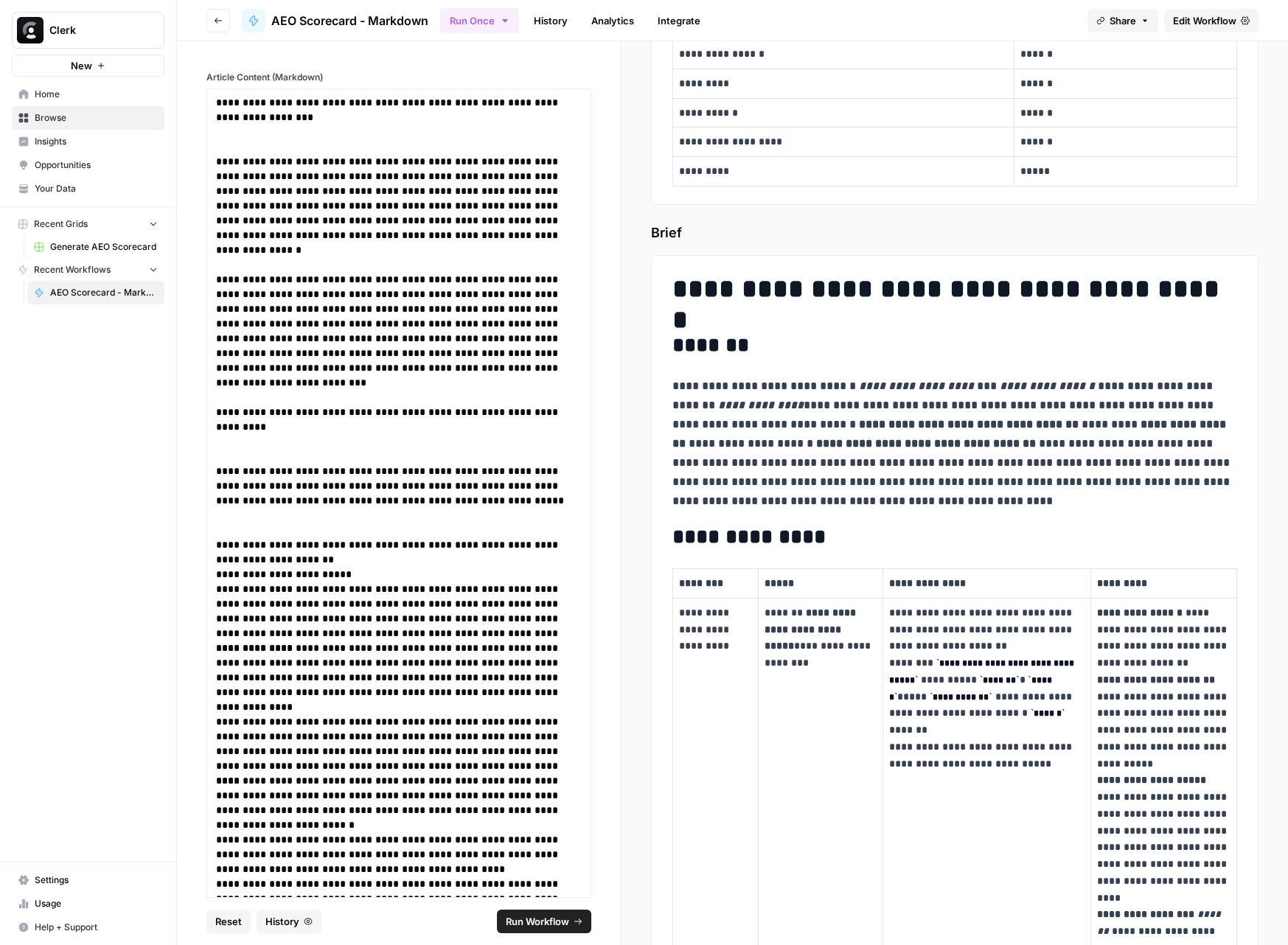
scroll to position [493, 0]
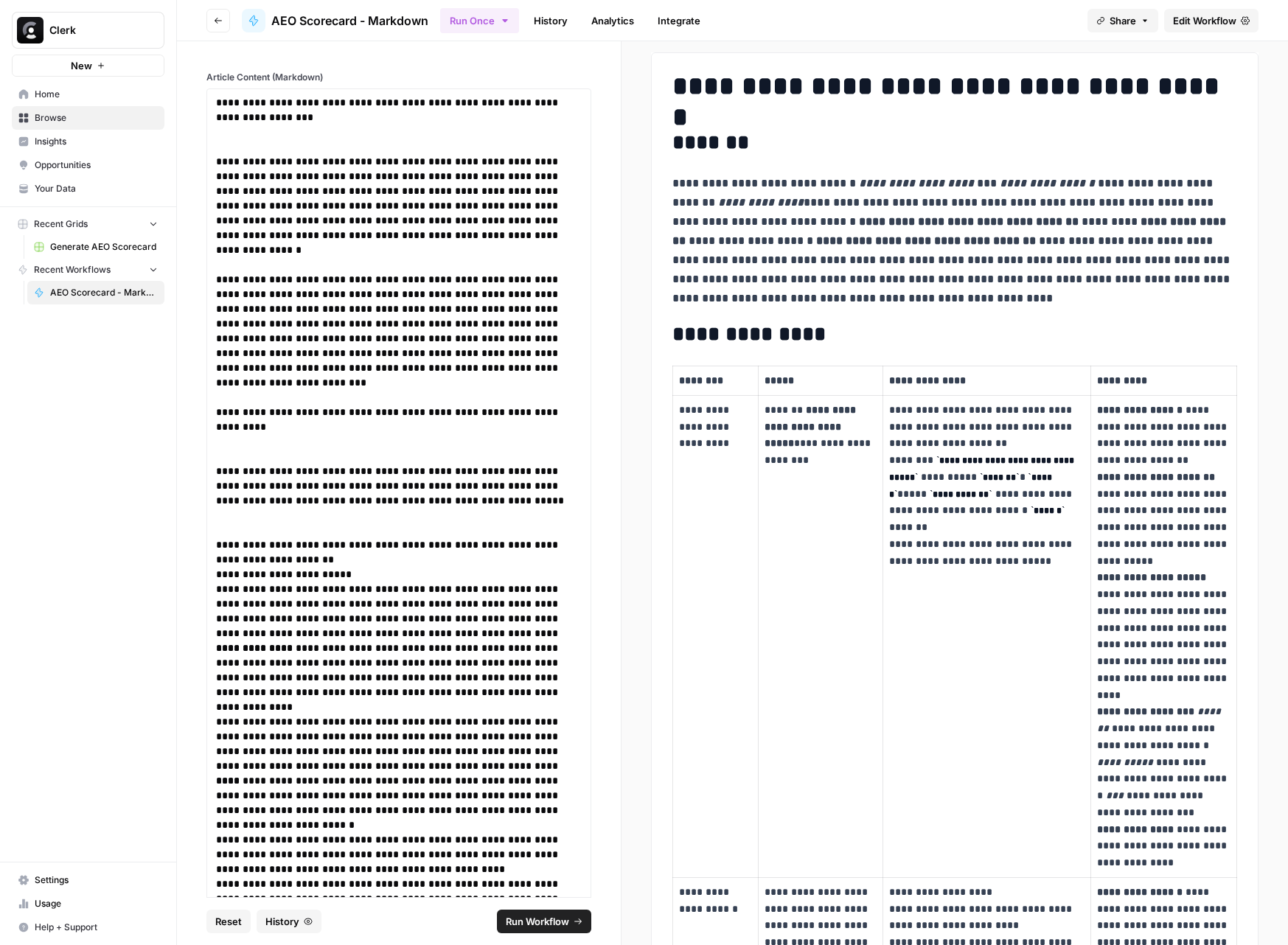
click at [214, 20] on icon "button" at bounding box center [218, 21] width 9 height 9
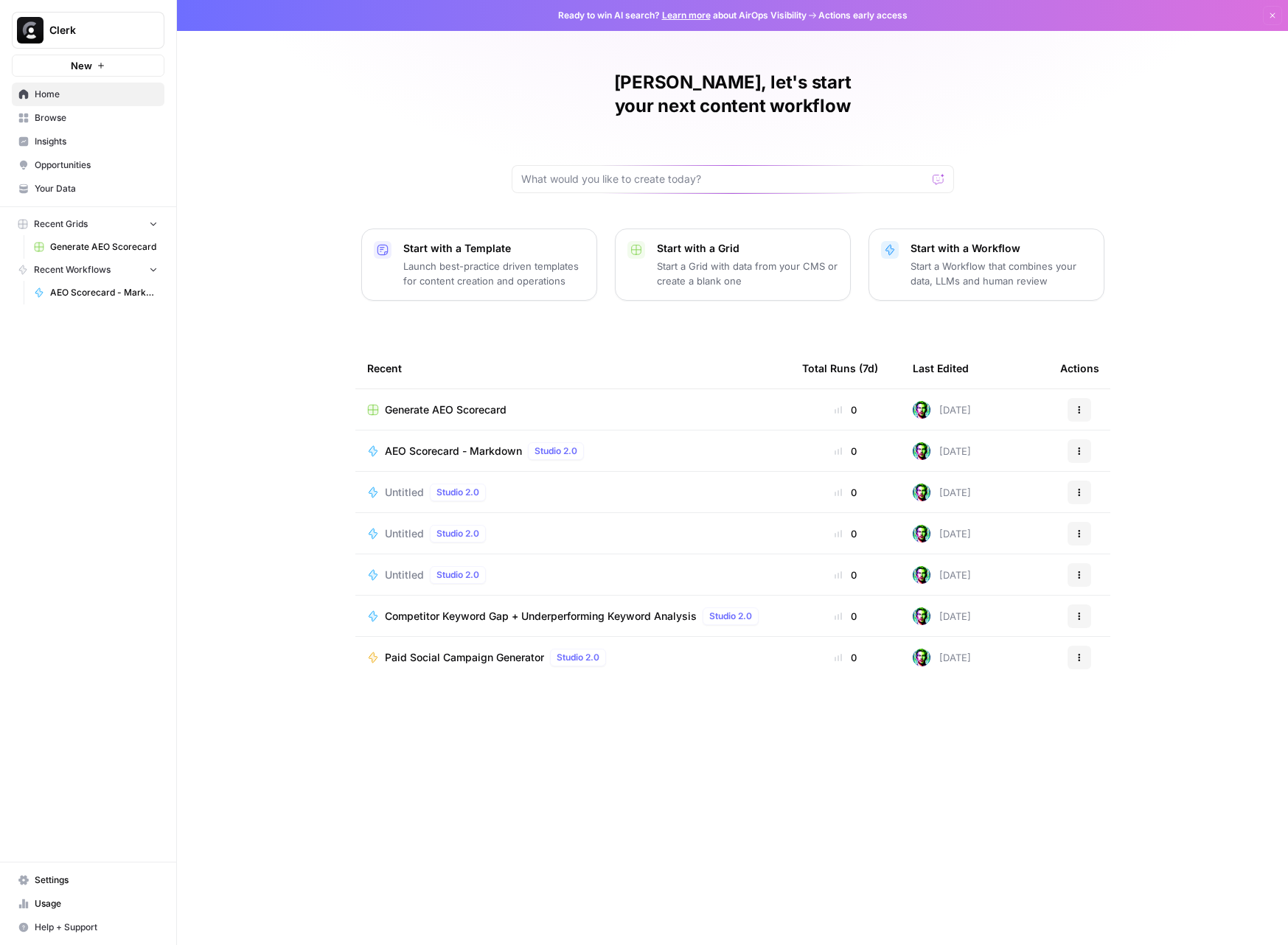
click at [454, 444] on span "AEO Scorecard - Markdown" at bounding box center [453, 451] width 137 height 15
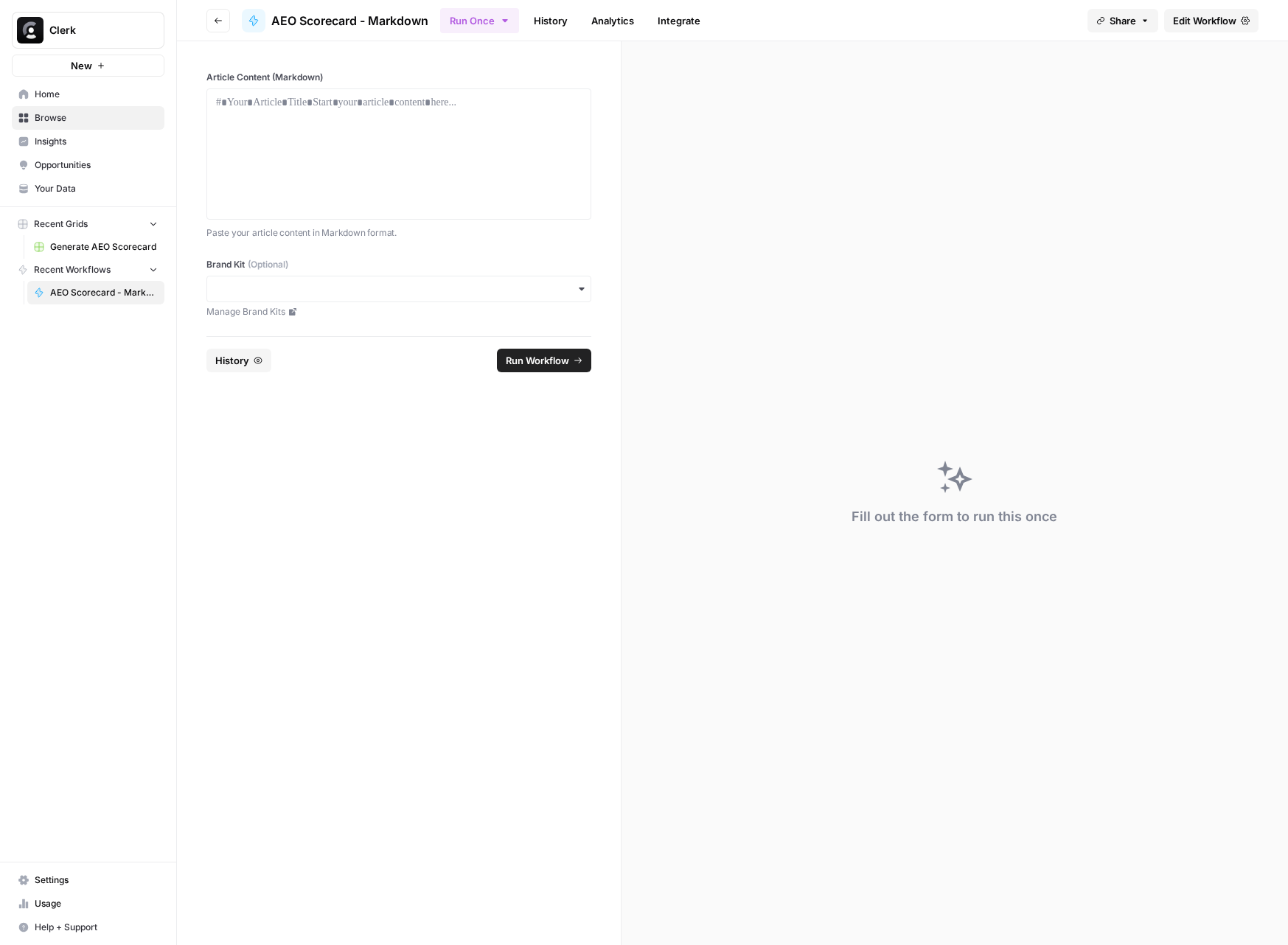
click at [443, 297] on div "button" at bounding box center [398, 288] width 385 height 27
click at [443, 295] on input "Brand Kit (Optional)" at bounding box center [398, 289] width 365 height 15
click at [438, 300] on div "button" at bounding box center [398, 288] width 385 height 27
click at [417, 329] on div "Clerk" at bounding box center [399, 329] width 384 height 28
click at [419, 150] on div at bounding box center [398, 154] width 365 height 118
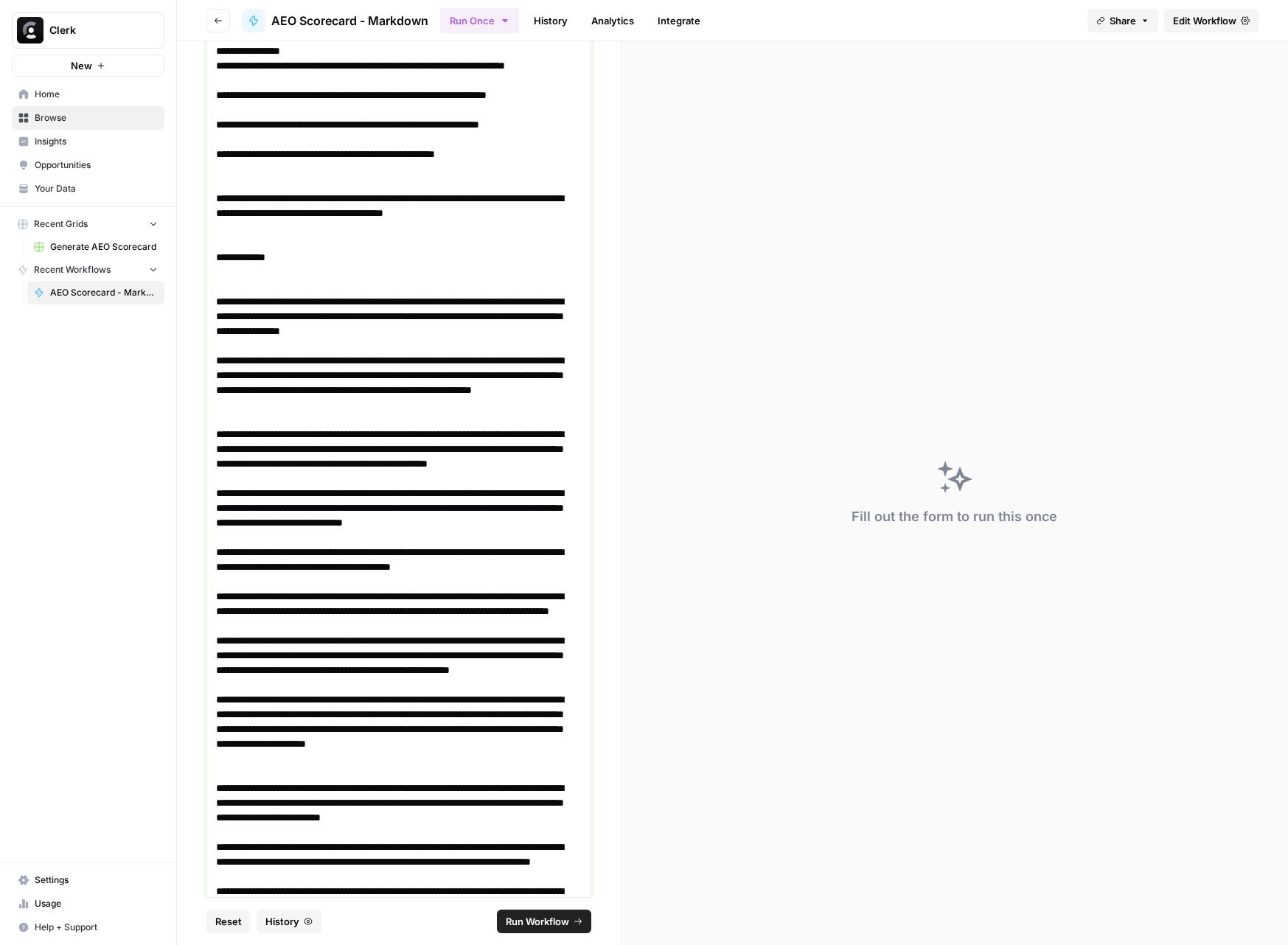
scroll to position [14359, 0]
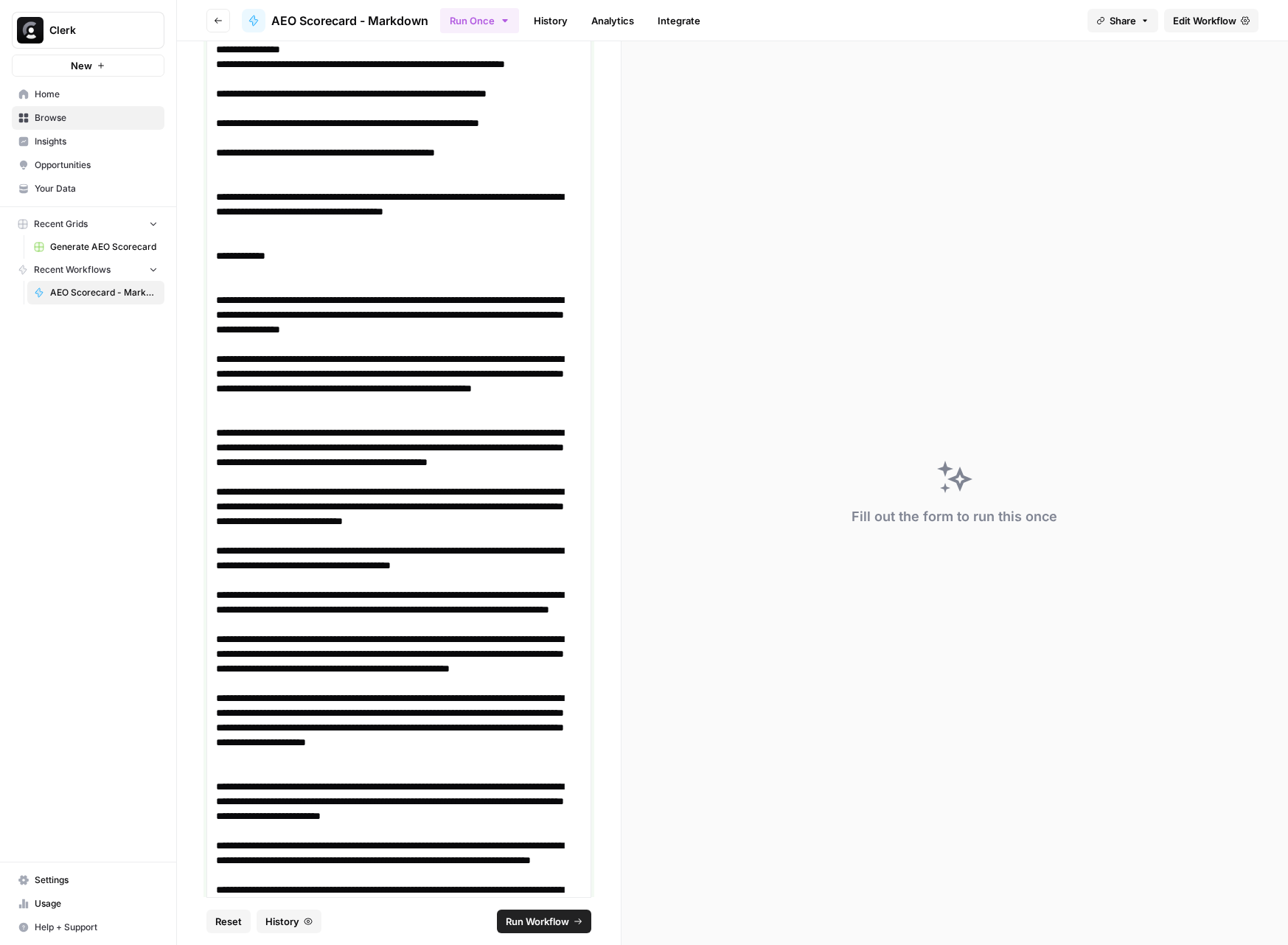
click at [218, 264] on p "**********" at bounding box center [398, 256] width 365 height 15
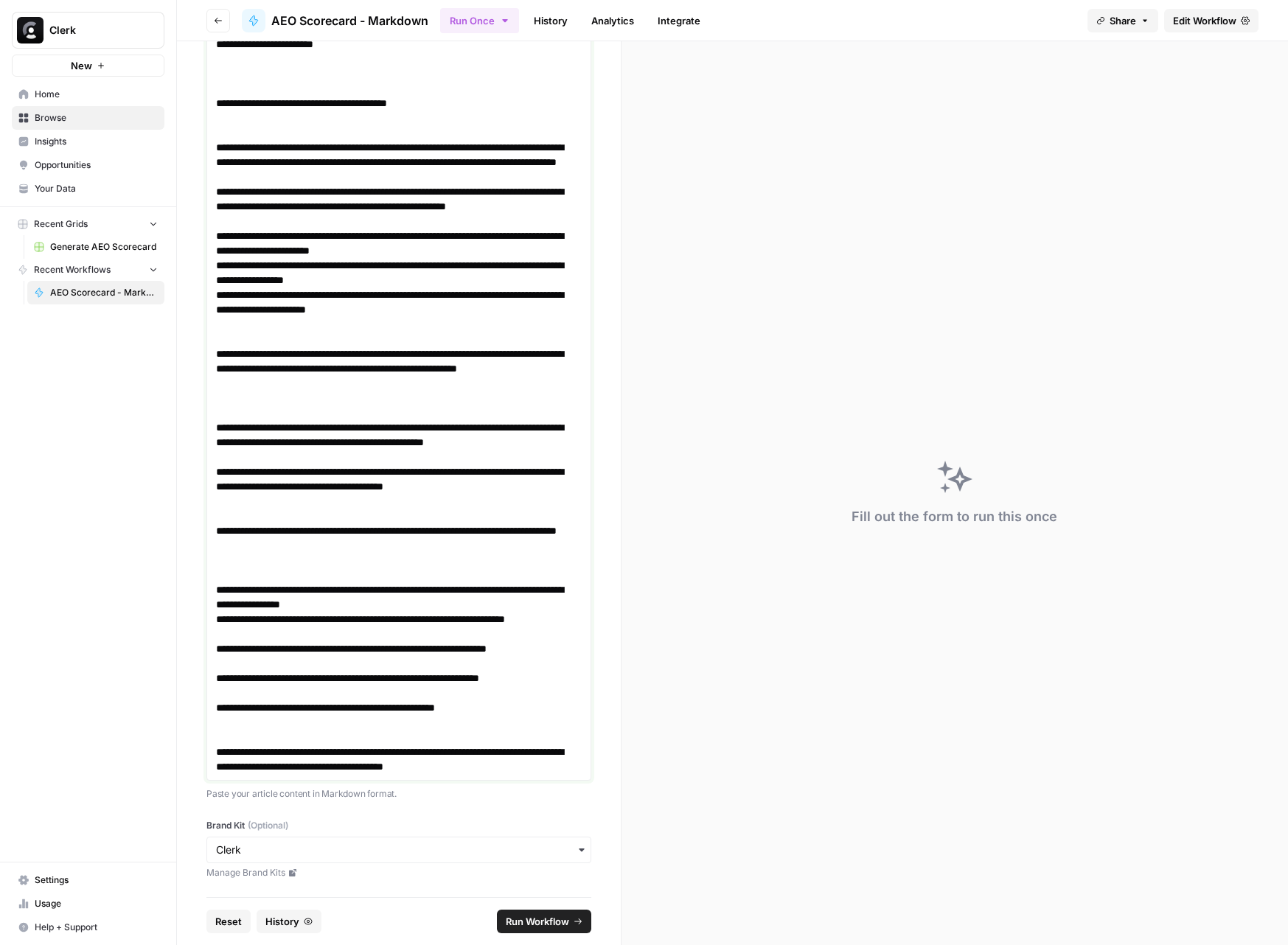
scroll to position [13818, 0]
click at [538, 920] on span "Run Workflow" at bounding box center [537, 922] width 63 height 15
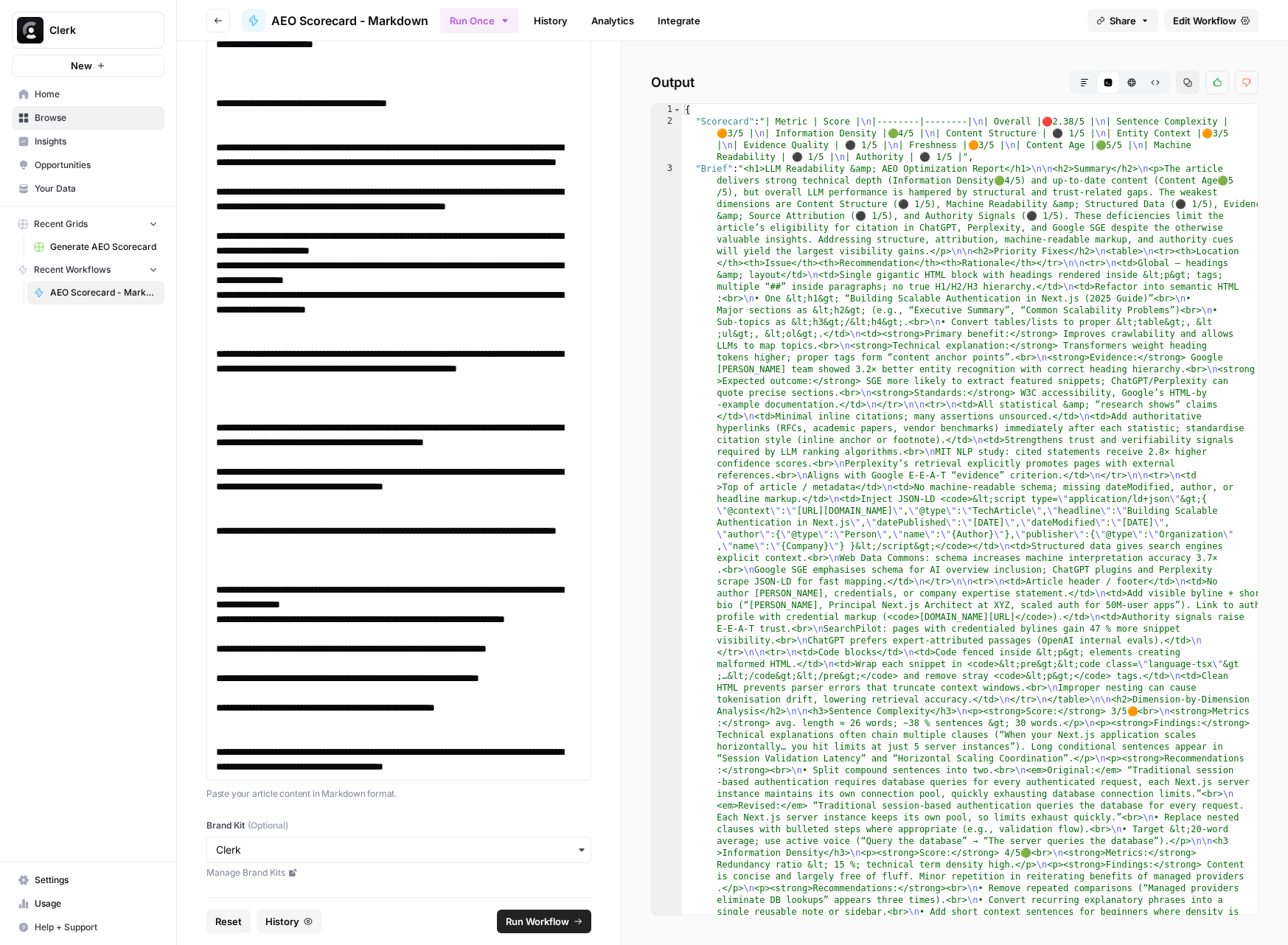
click at [1077, 84] on button "Markdown" at bounding box center [1084, 83] width 24 height 24
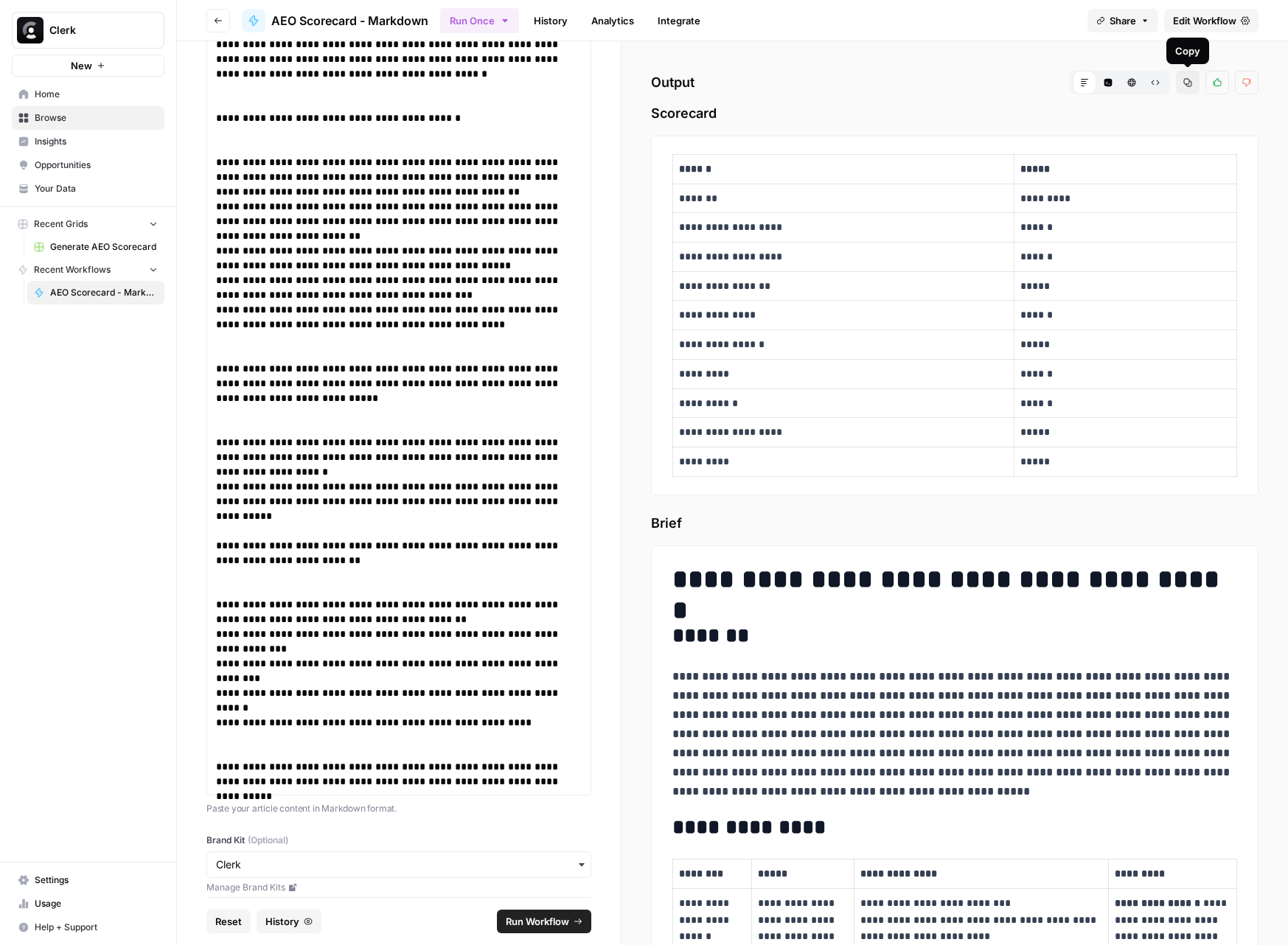
click at [1188, 81] on icon "button" at bounding box center [1188, 83] width 9 height 9
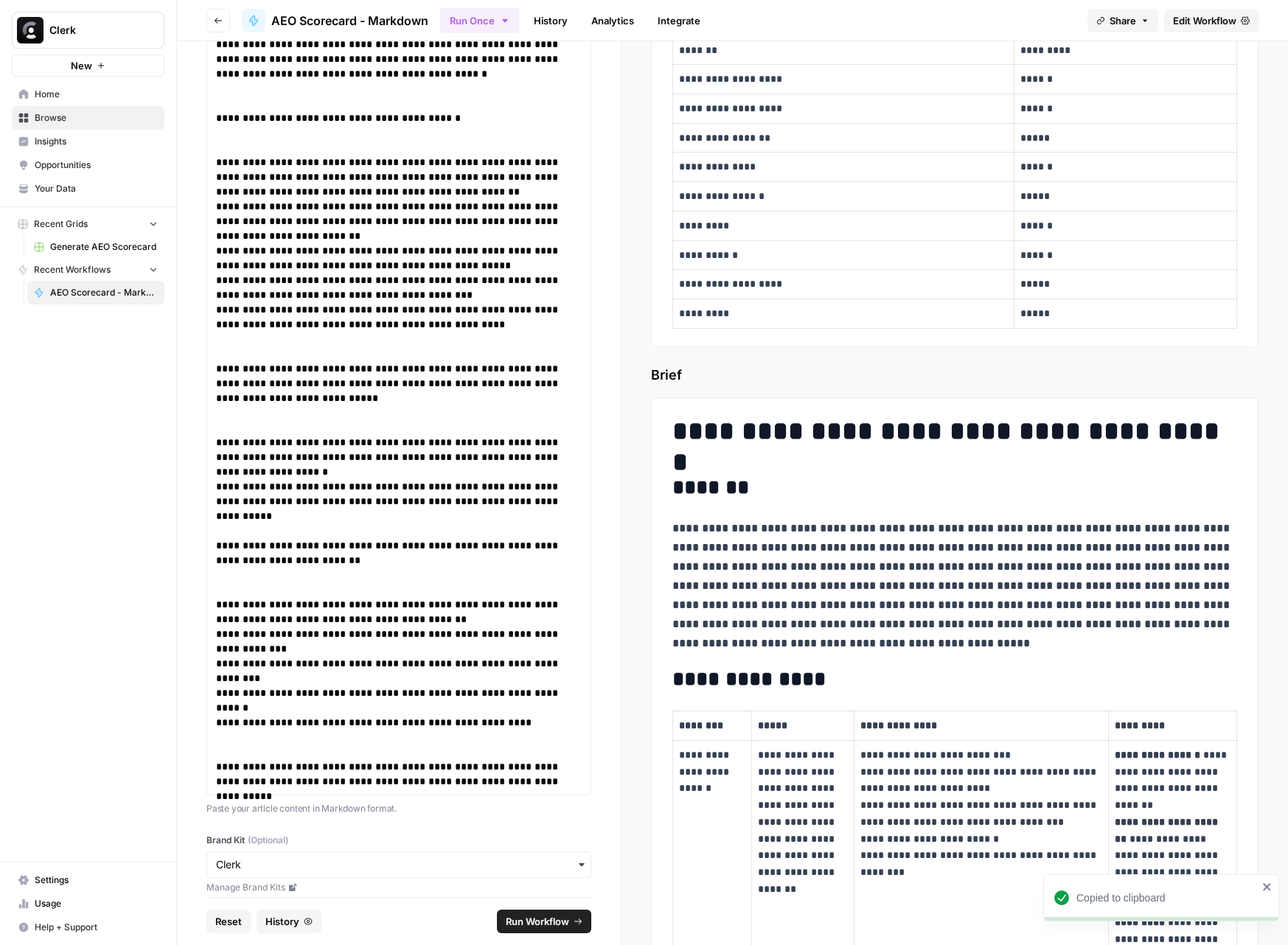
scroll to position [267, 0]
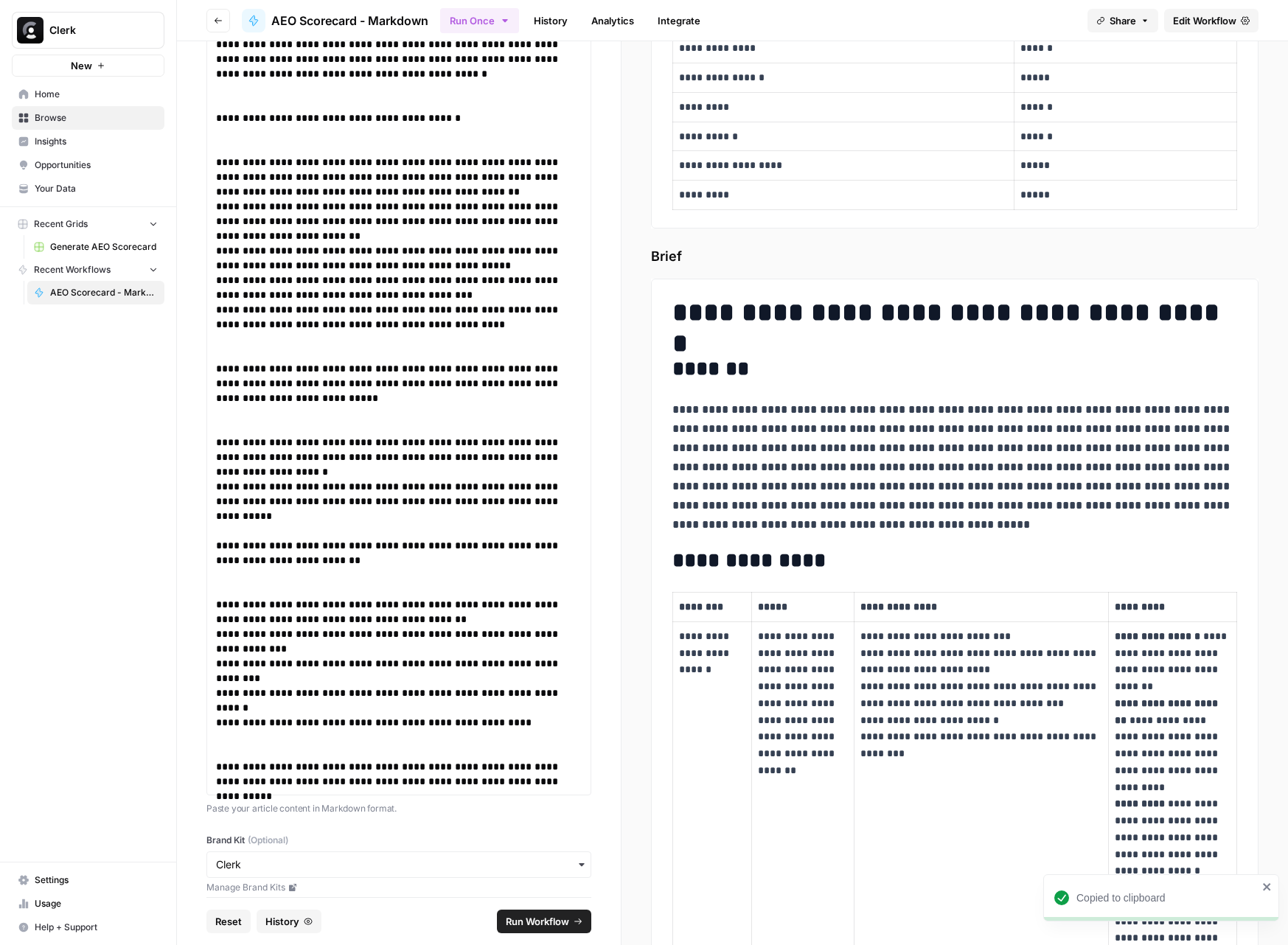
click at [215, 17] on icon "button" at bounding box center [218, 21] width 9 height 9
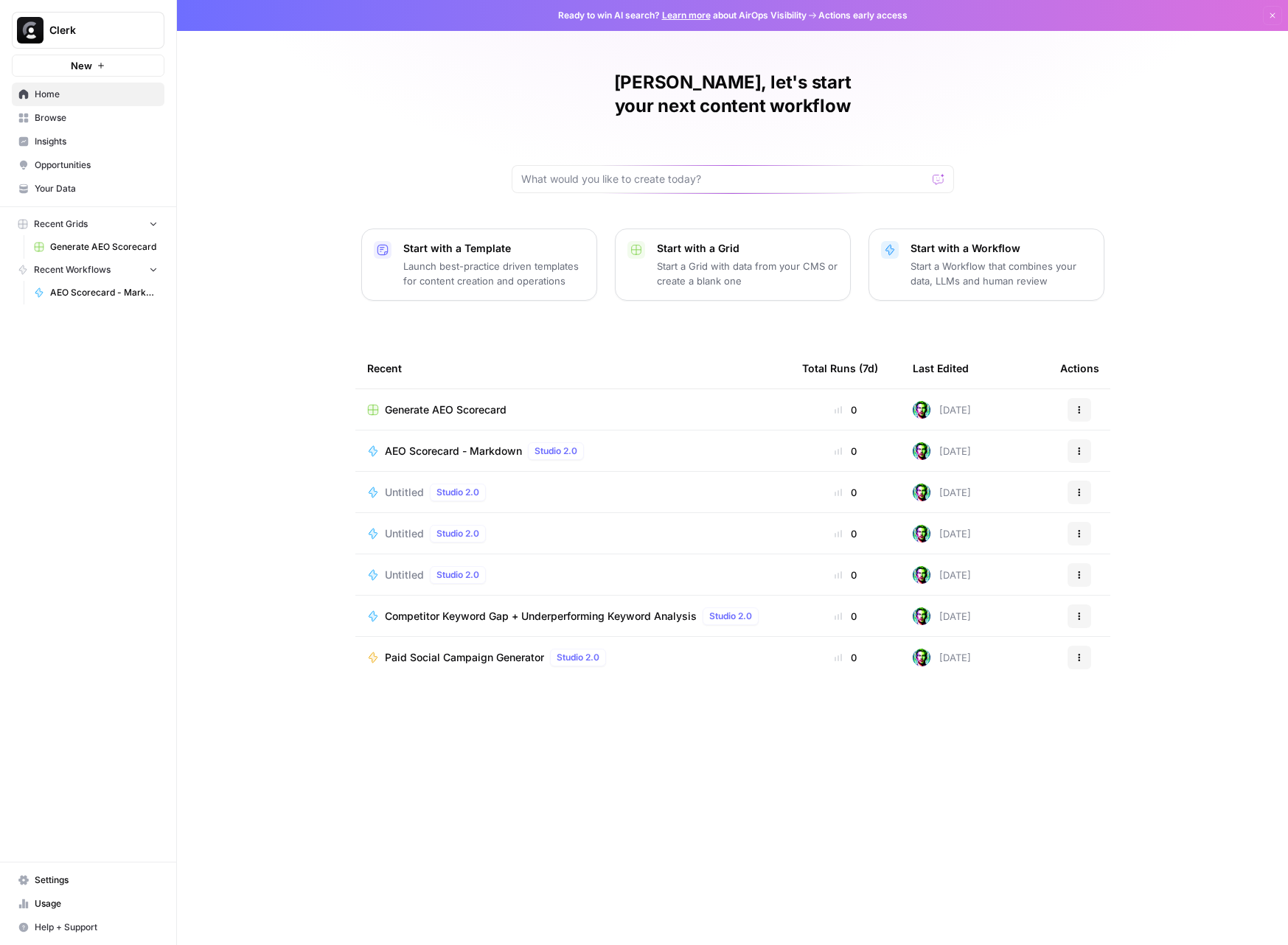
click at [487, 444] on span "AEO Scorecard - Markdown" at bounding box center [453, 451] width 137 height 15
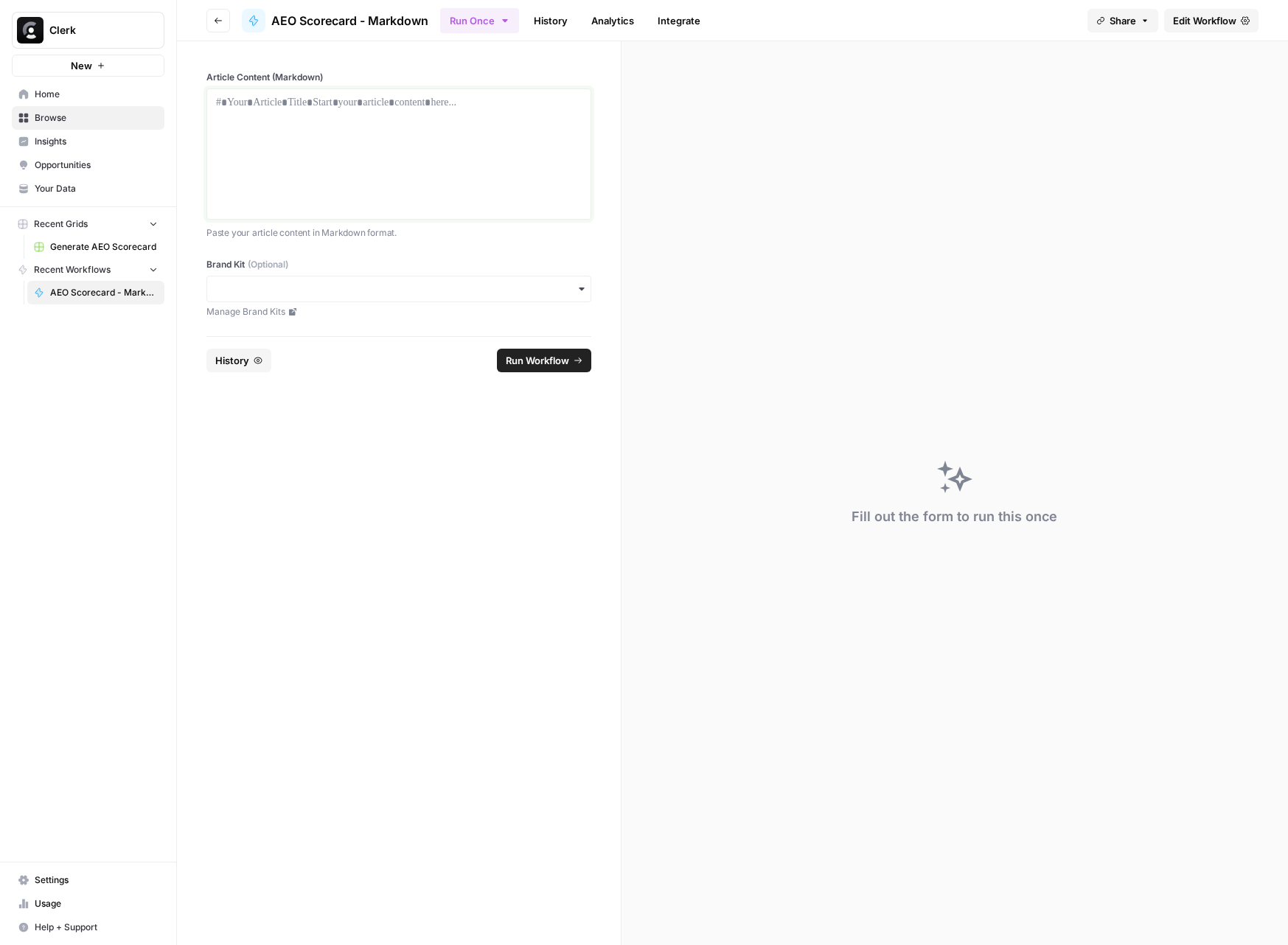
click at [472, 177] on div at bounding box center [398, 154] width 365 height 118
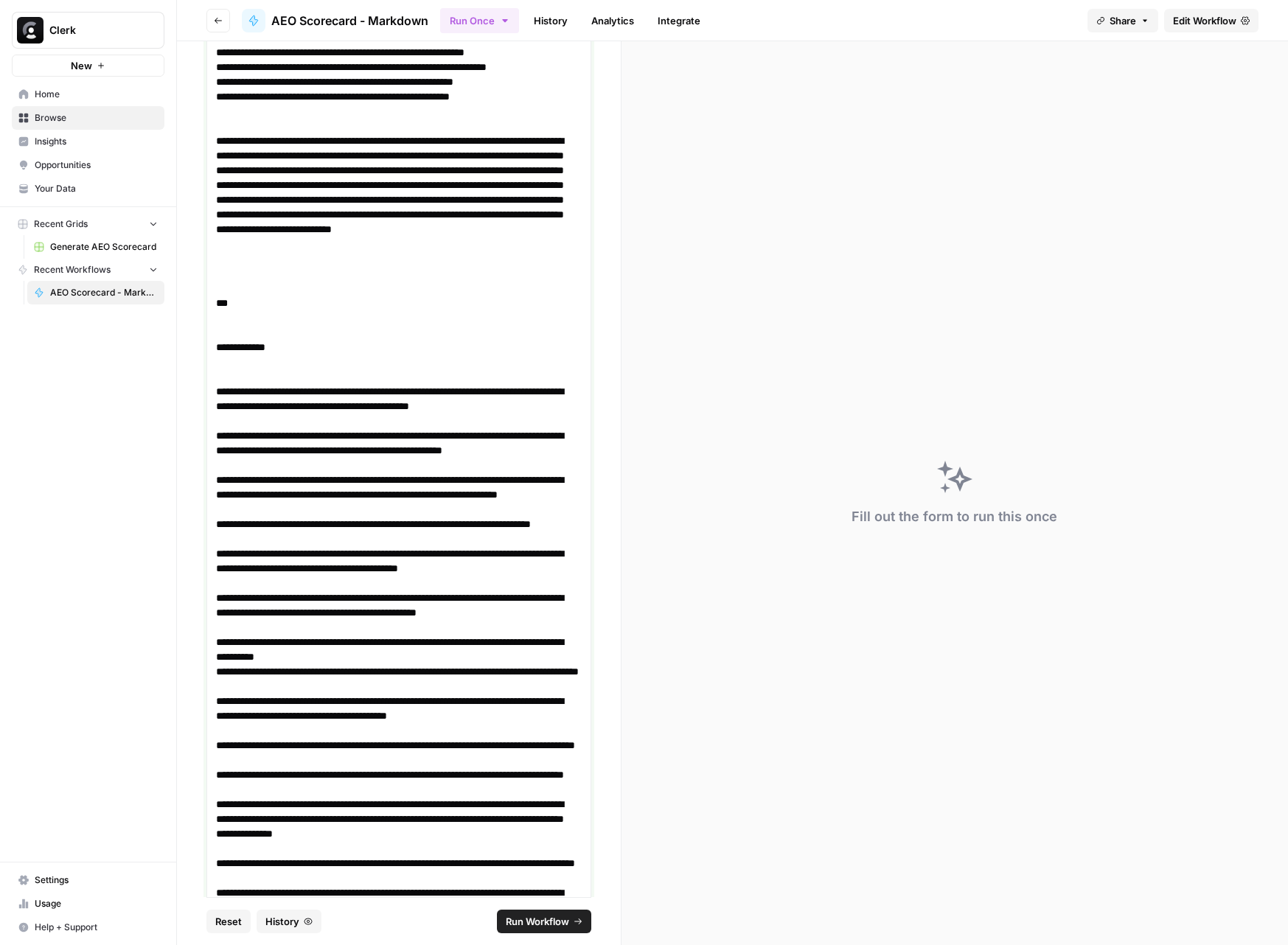
scroll to position [6131, 0]
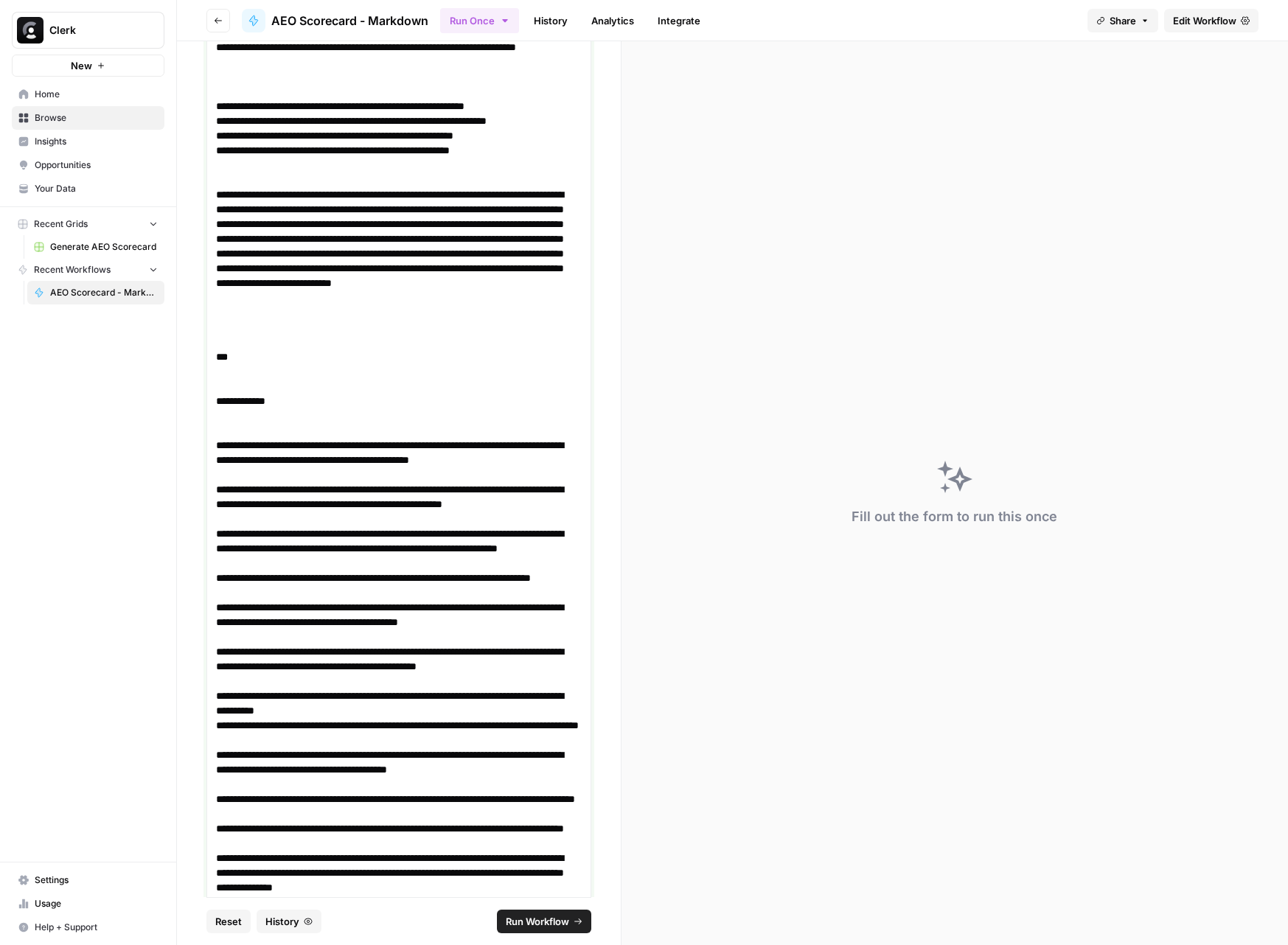
drag, startPoint x: 241, startPoint y: 766, endPoint x: 211, endPoint y: 357, distance: 410.1
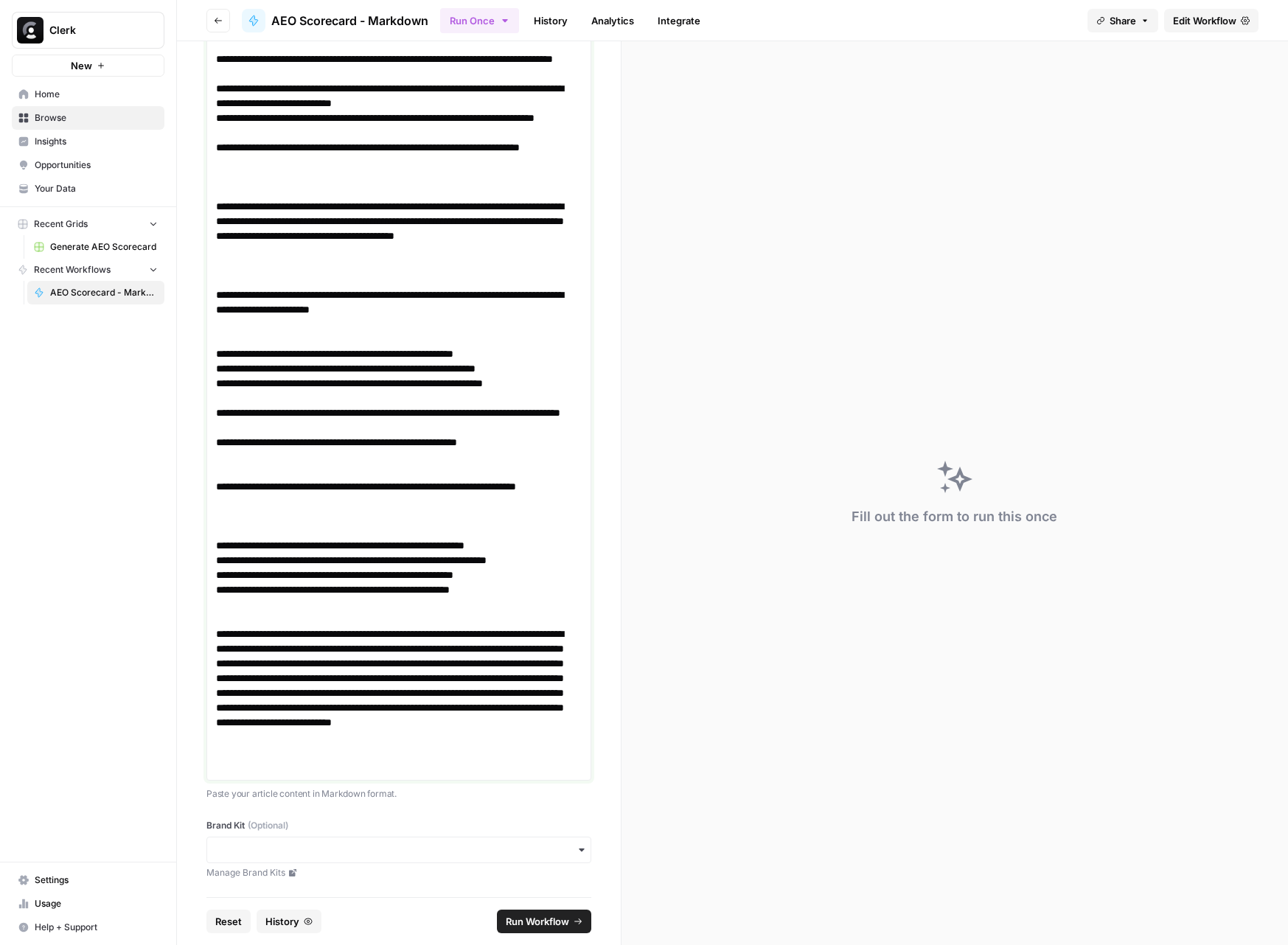
scroll to position [5677, 0]
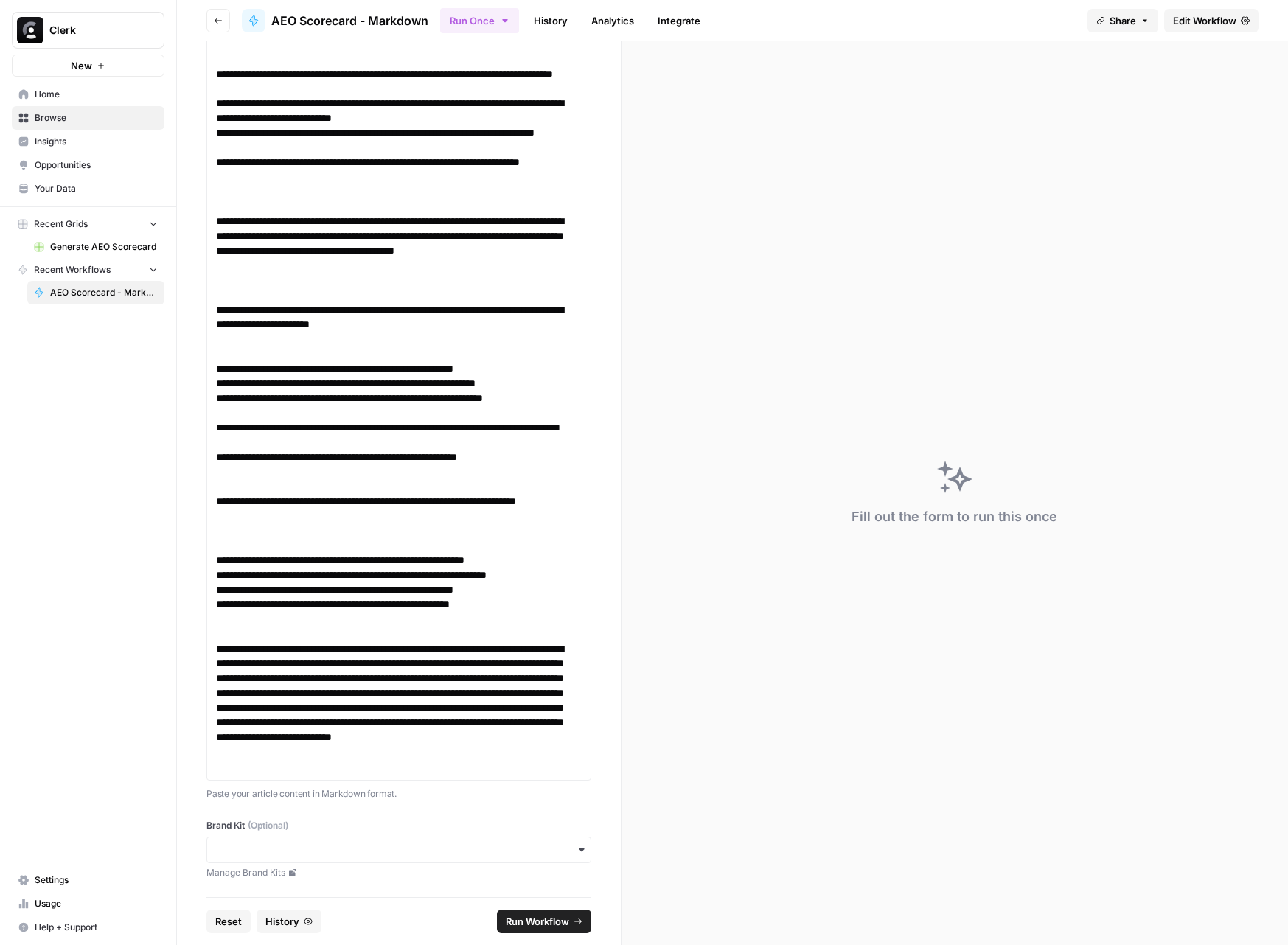
click at [433, 859] on div "button" at bounding box center [398, 849] width 385 height 27
click at [366, 891] on div "Clerk" at bounding box center [399, 890] width 384 height 28
click at [564, 920] on span "Run Workflow" at bounding box center [537, 922] width 63 height 15
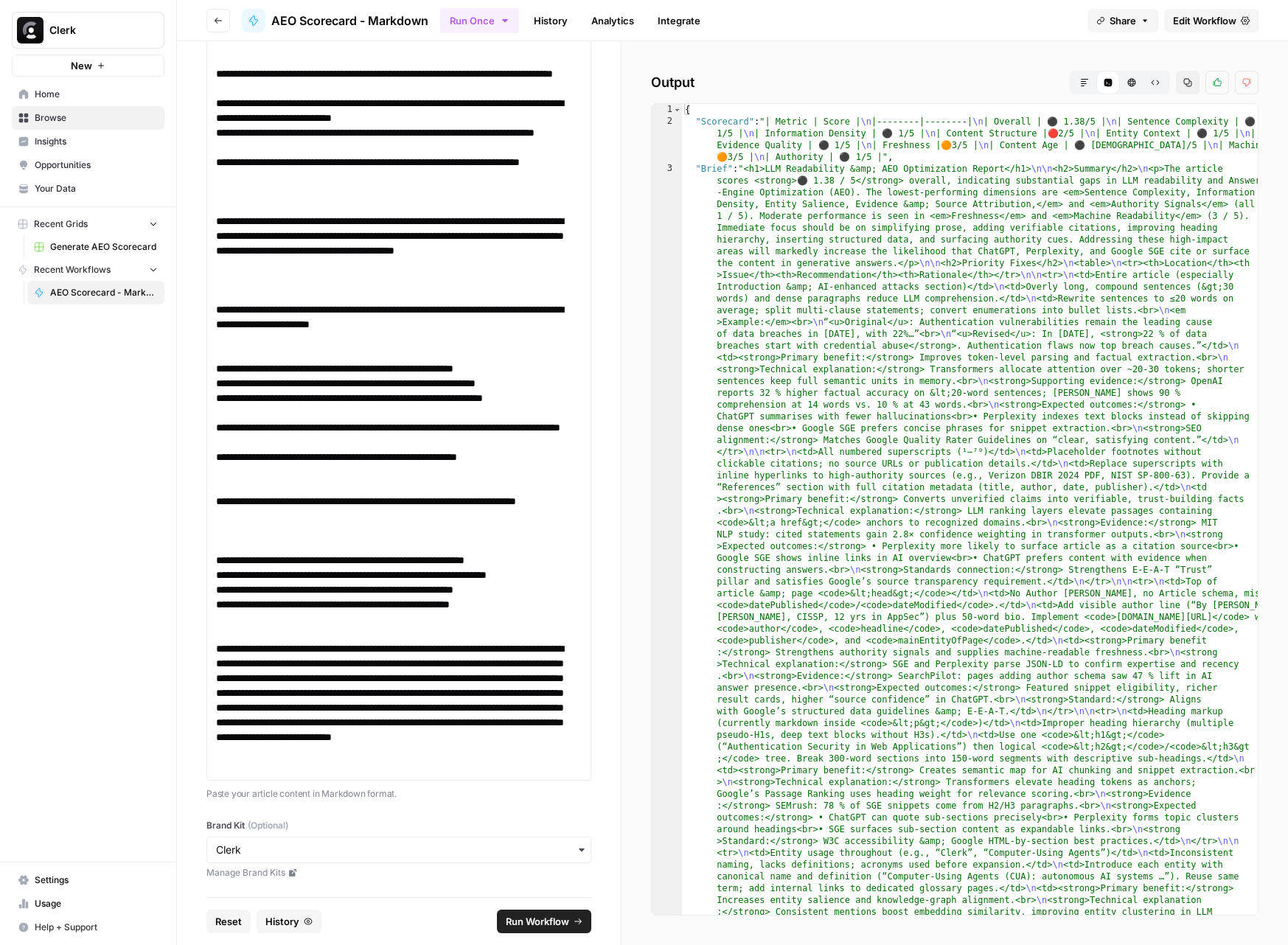
click at [1075, 78] on button "Markdown" at bounding box center [1084, 83] width 24 height 24
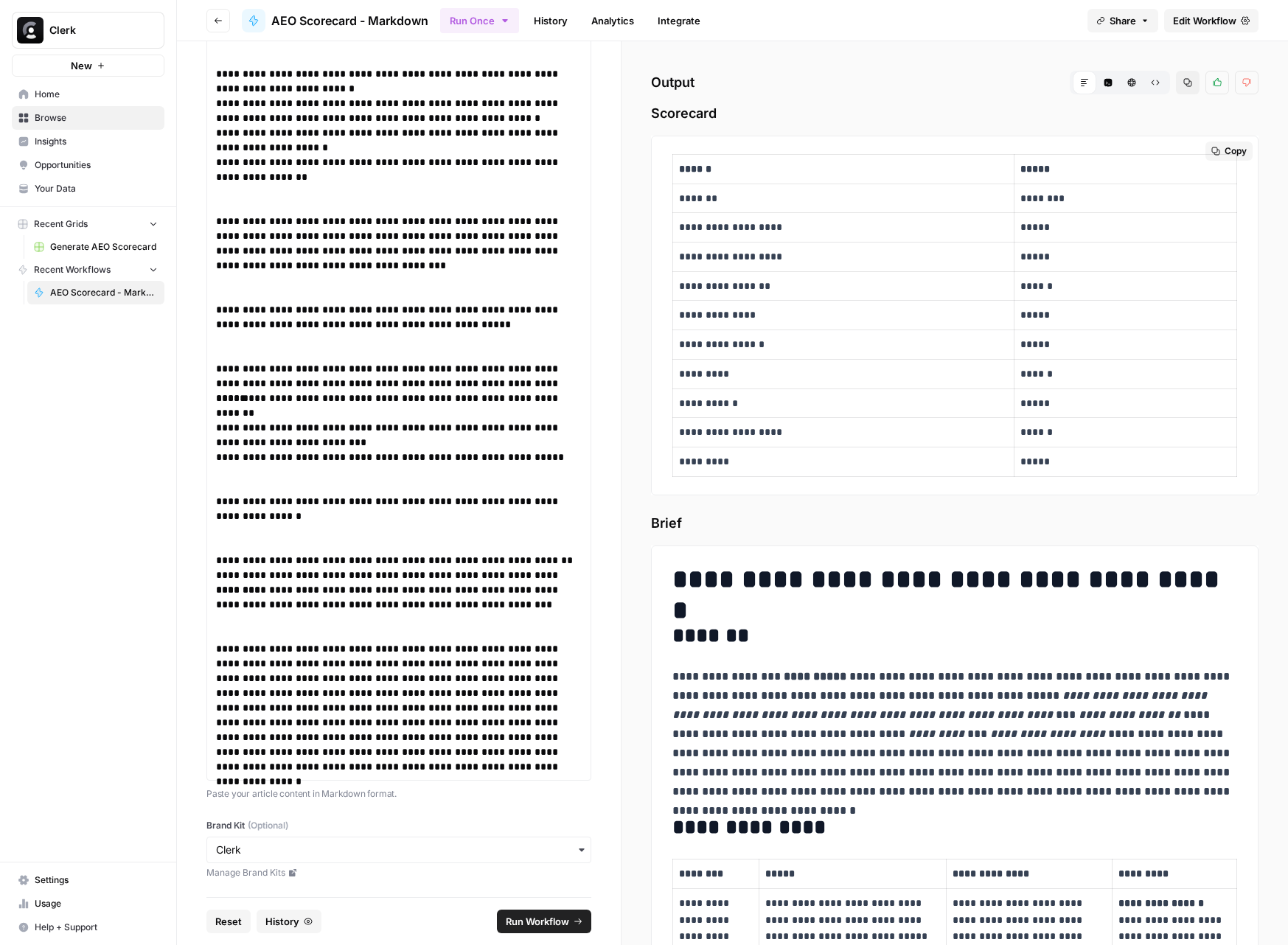
click at [1225, 152] on span "Copy" at bounding box center [1236, 151] width 22 height 13
click at [1218, 564] on icon "button" at bounding box center [1215, 561] width 9 height 9
